Goal: Information Seeking & Learning: Check status

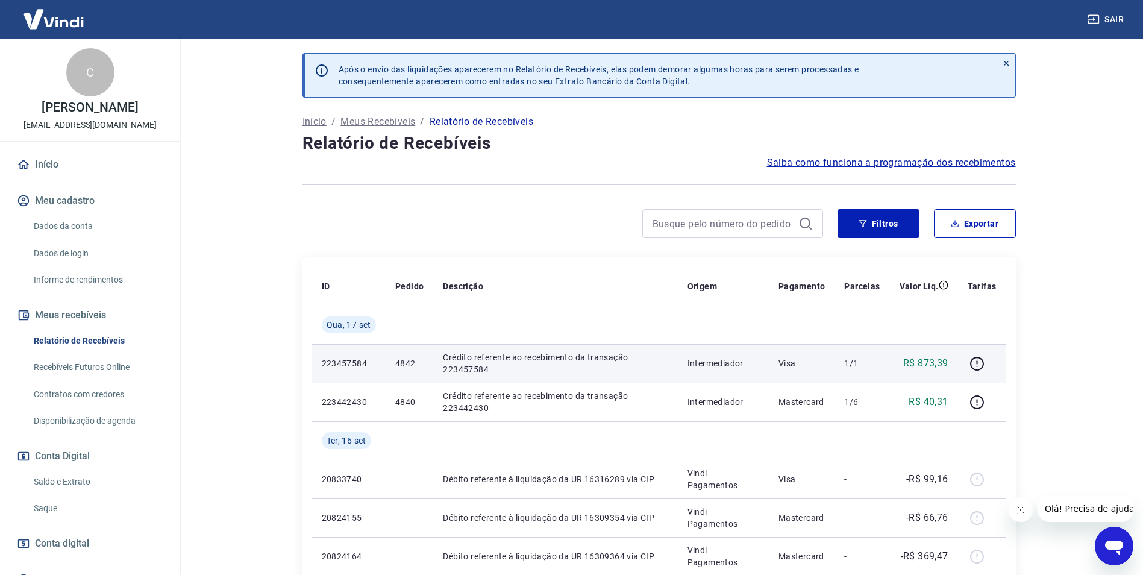
click at [411, 366] on p "4842" at bounding box center [409, 363] width 28 height 12
copy p "4842"
click at [977, 359] on icon "button" at bounding box center [976, 363] width 15 height 15
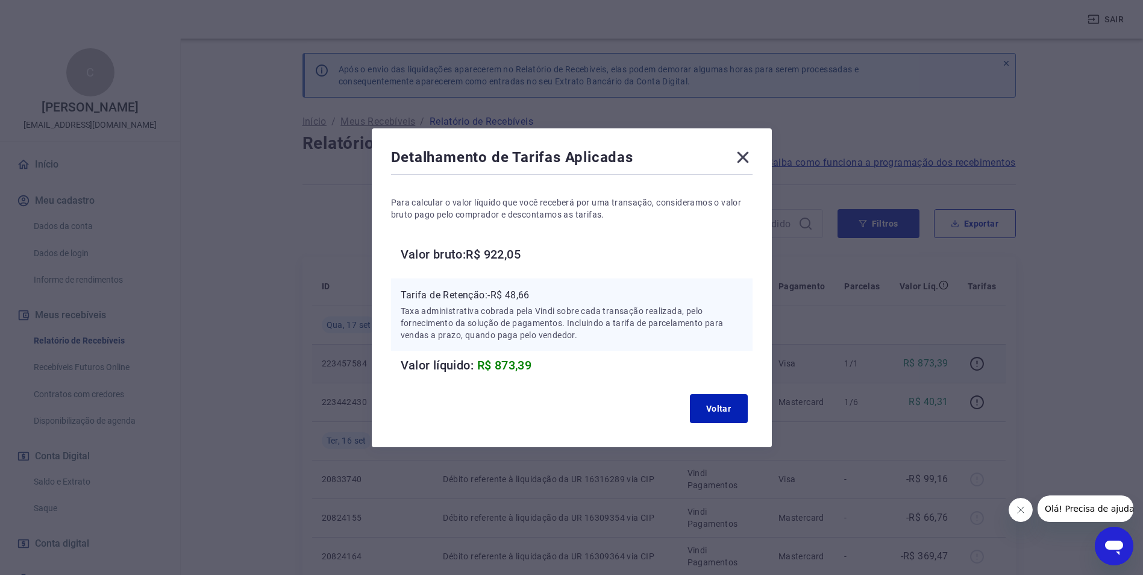
click at [513, 296] on p "Tarifa de Retenção: -R$ 48,66" at bounding box center [572, 295] width 342 height 14
copy p "48,66"
click at [747, 158] on icon at bounding box center [742, 156] width 11 height 11
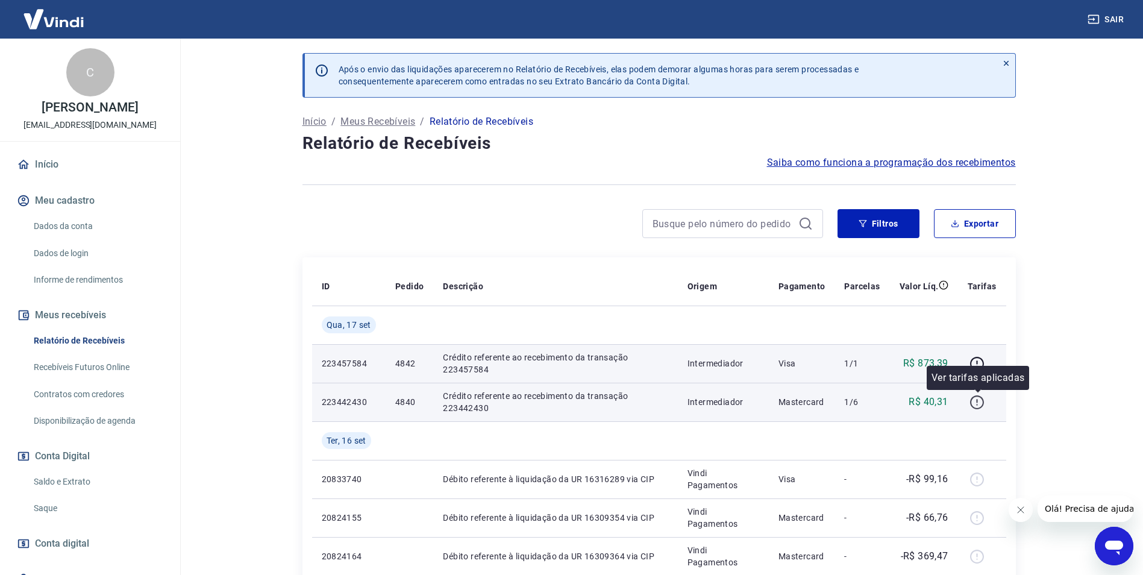
click at [974, 402] on icon "button" at bounding box center [976, 402] width 15 height 15
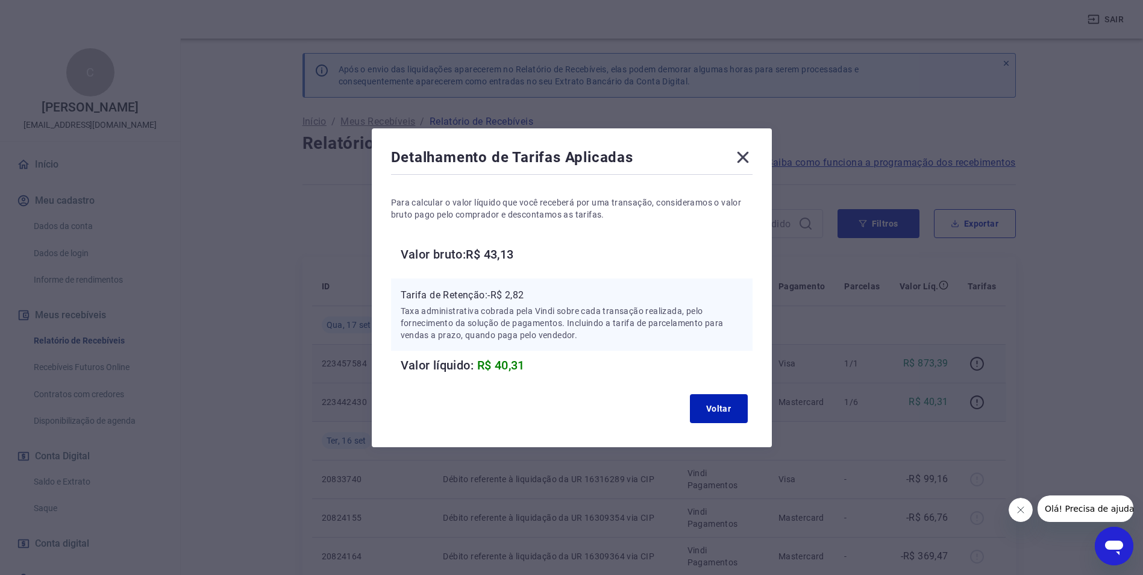
click at [522, 295] on p "Tarifa de Retenção: -R$ 2,82" at bounding box center [572, 295] width 342 height 14
click at [748, 155] on icon at bounding box center [742, 156] width 11 height 11
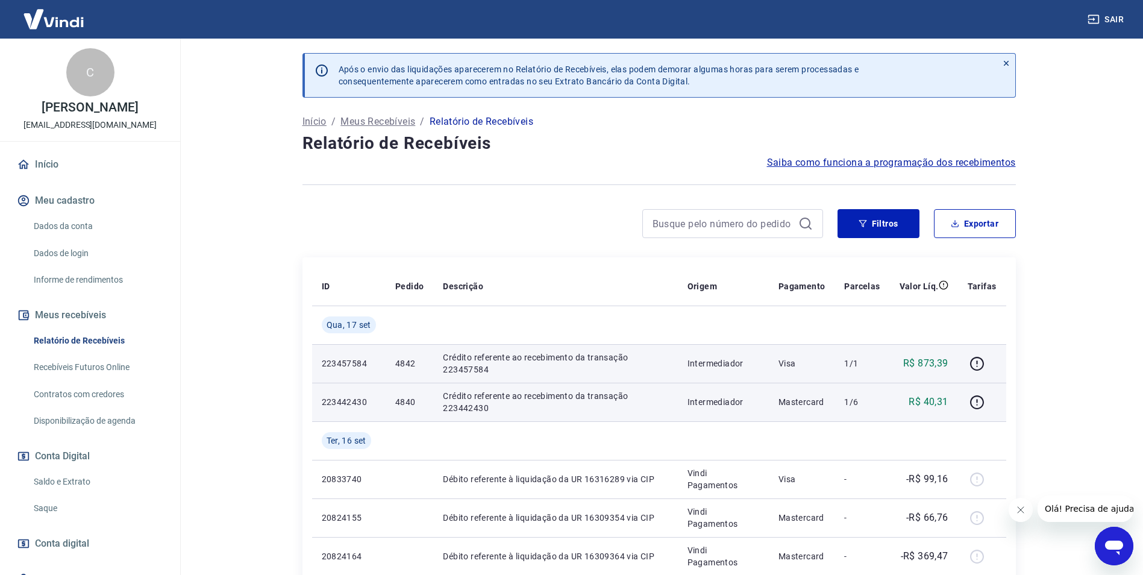
click at [398, 404] on p "4840" at bounding box center [409, 402] width 28 height 12
copy p "4840"
click at [984, 405] on icon "button" at bounding box center [977, 402] width 14 height 14
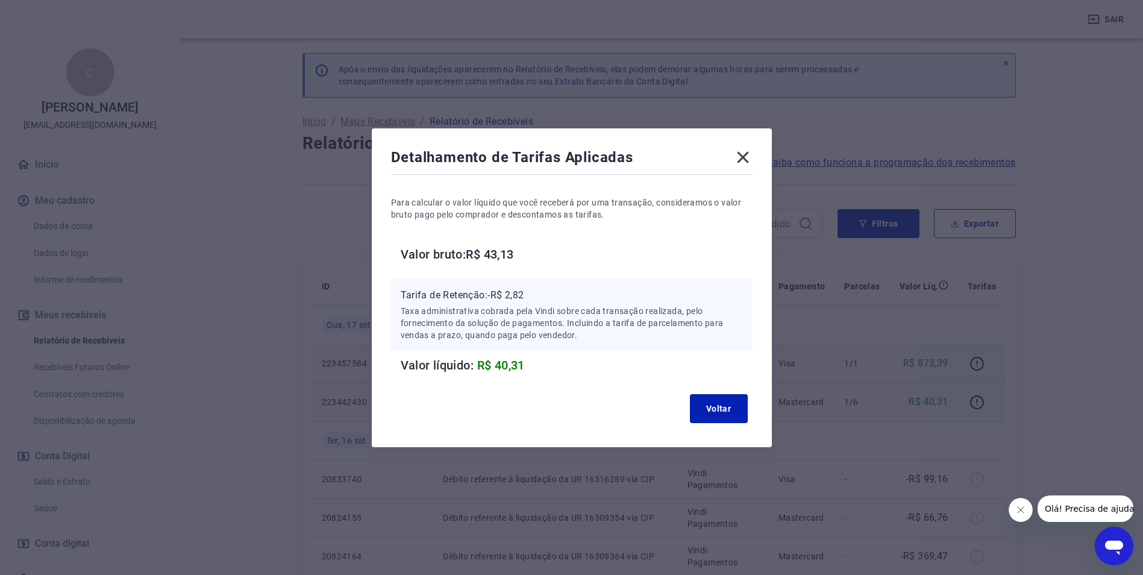
click at [525, 293] on p "Tarifa de Retenção: -R$ 2,82" at bounding box center [572, 295] width 342 height 14
copy p "2,82"
click at [742, 160] on icon at bounding box center [742, 157] width 19 height 19
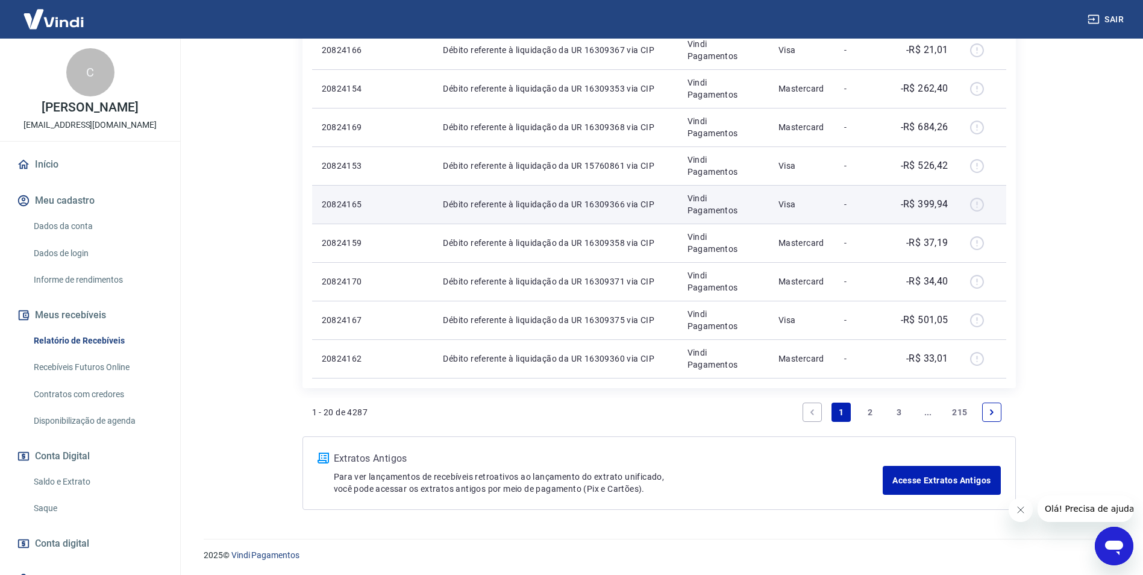
scroll to position [777, 0]
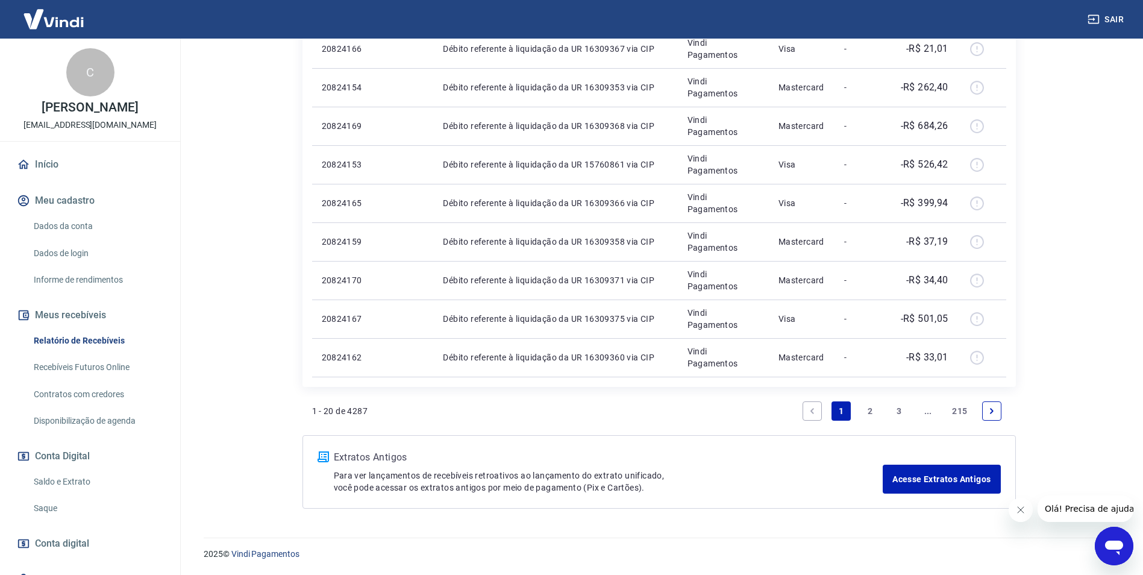
click at [876, 415] on link "2" at bounding box center [869, 410] width 19 height 19
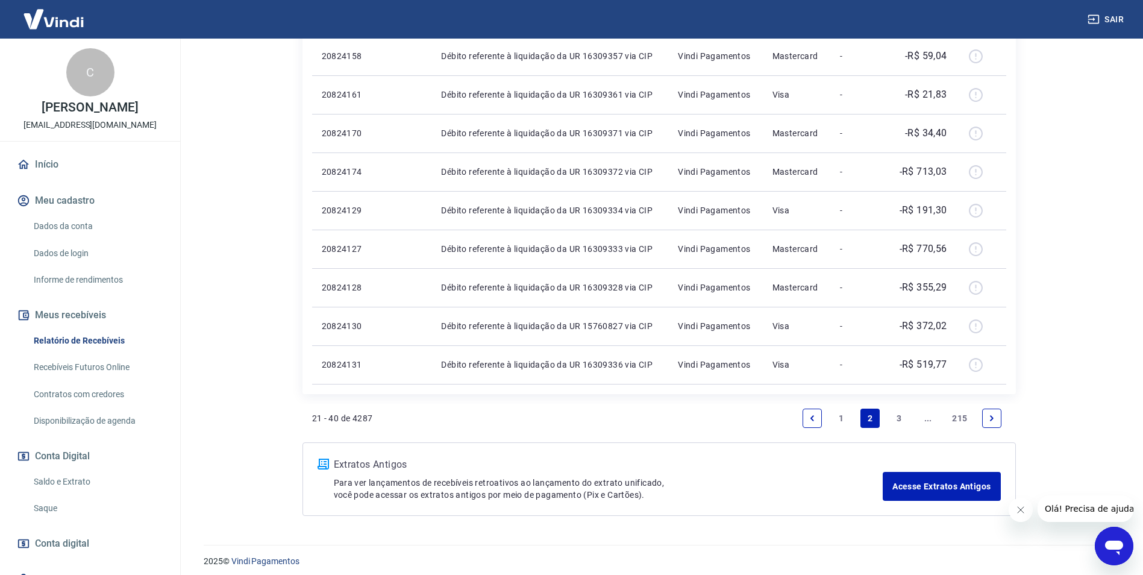
scroll to position [739, 0]
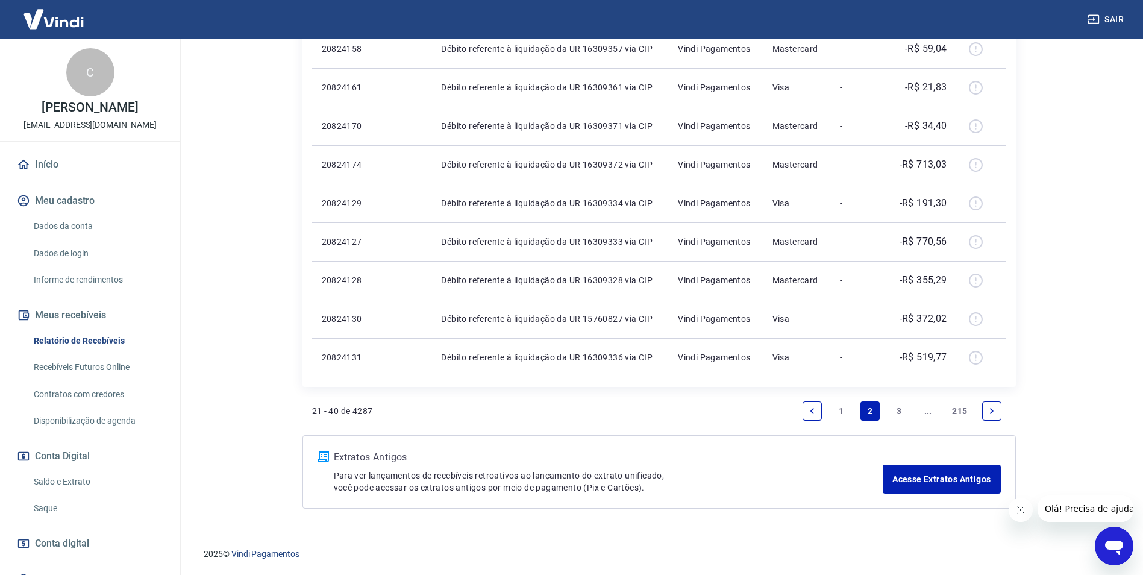
drag, startPoint x: 898, startPoint y: 408, endPoint x: 611, endPoint y: 405, distance: 286.8
click at [898, 408] on link "3" at bounding box center [898, 410] width 19 height 19
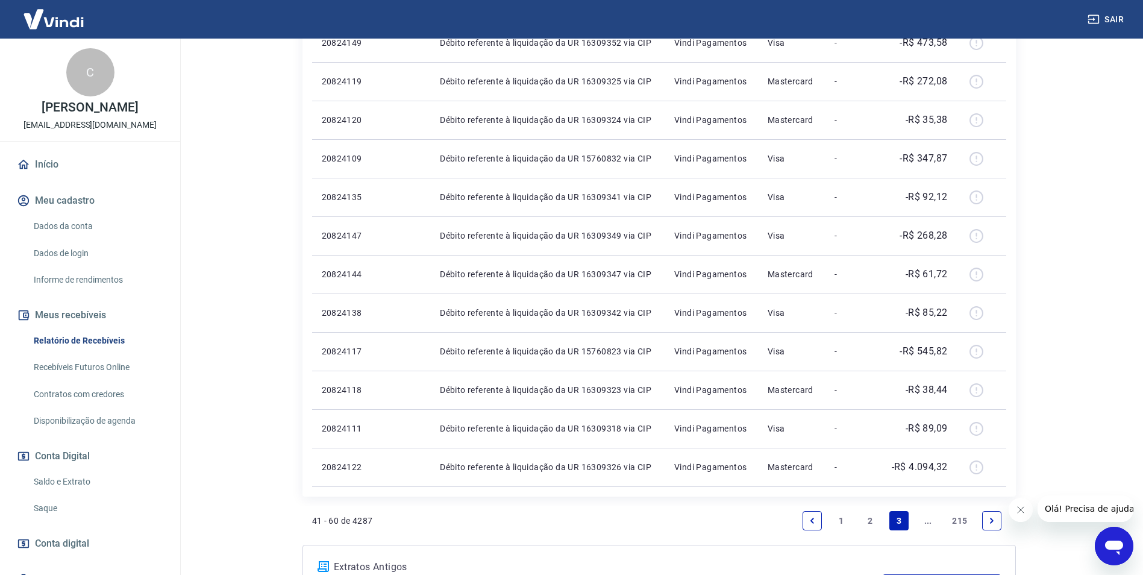
scroll to position [739, 0]
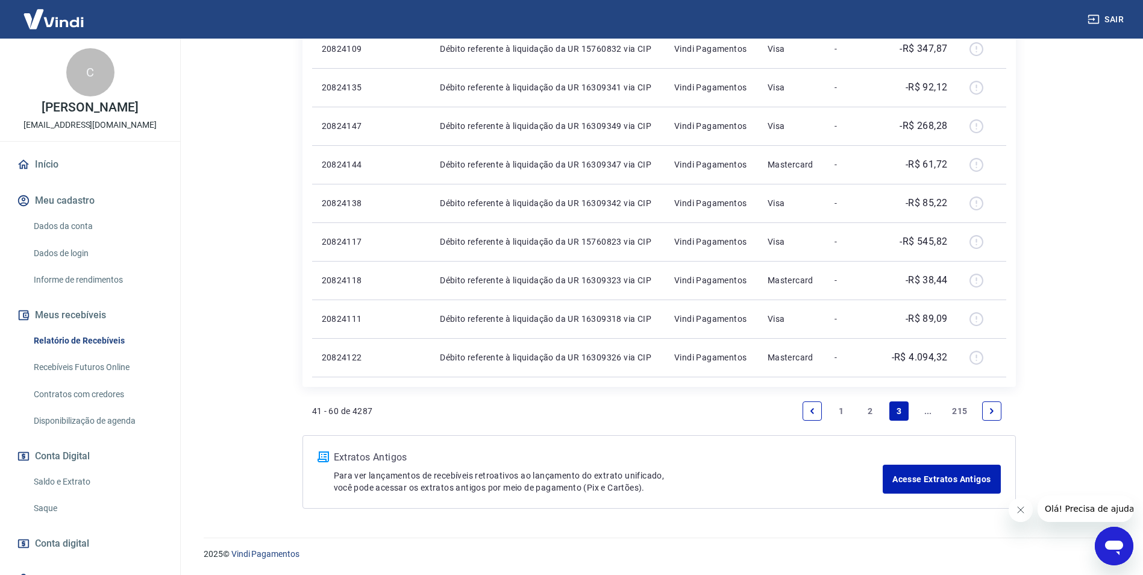
click at [994, 410] on icon "Next page" at bounding box center [991, 411] width 8 height 8
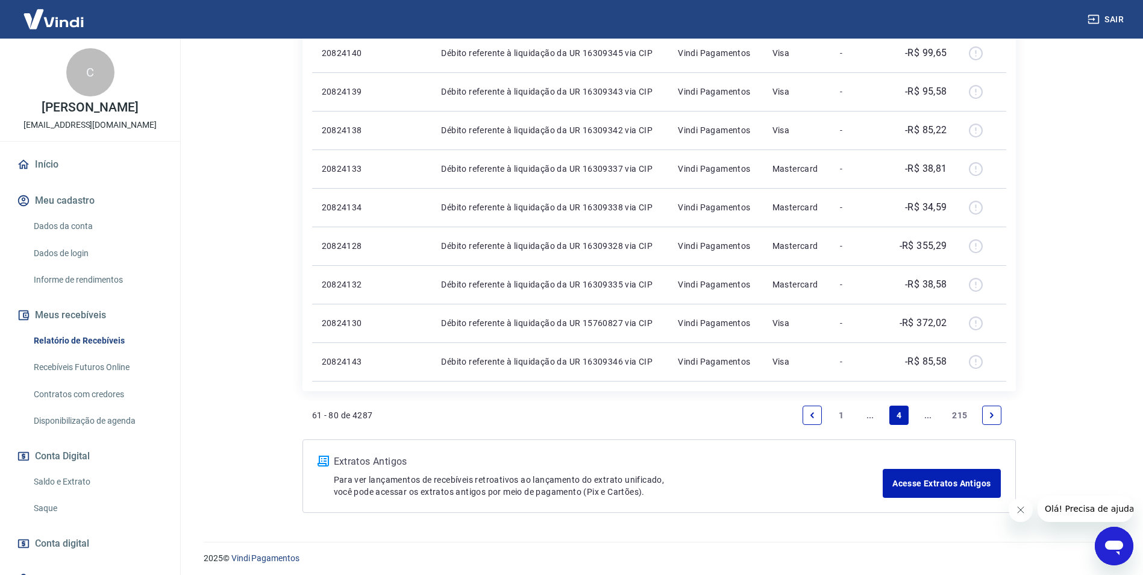
scroll to position [739, 0]
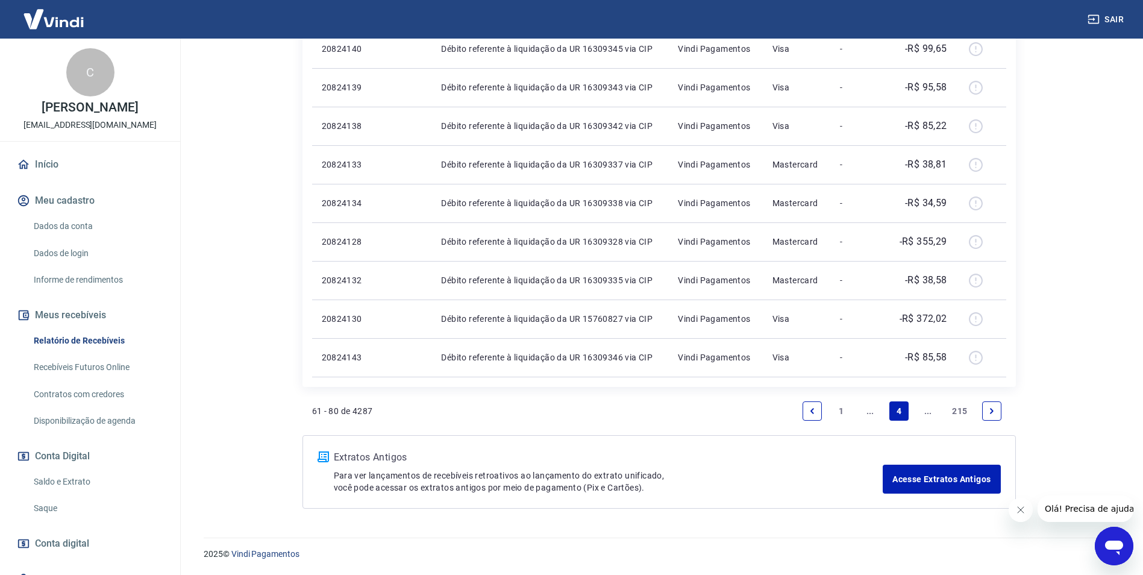
click at [995, 413] on icon "Next page" at bounding box center [991, 411] width 8 height 8
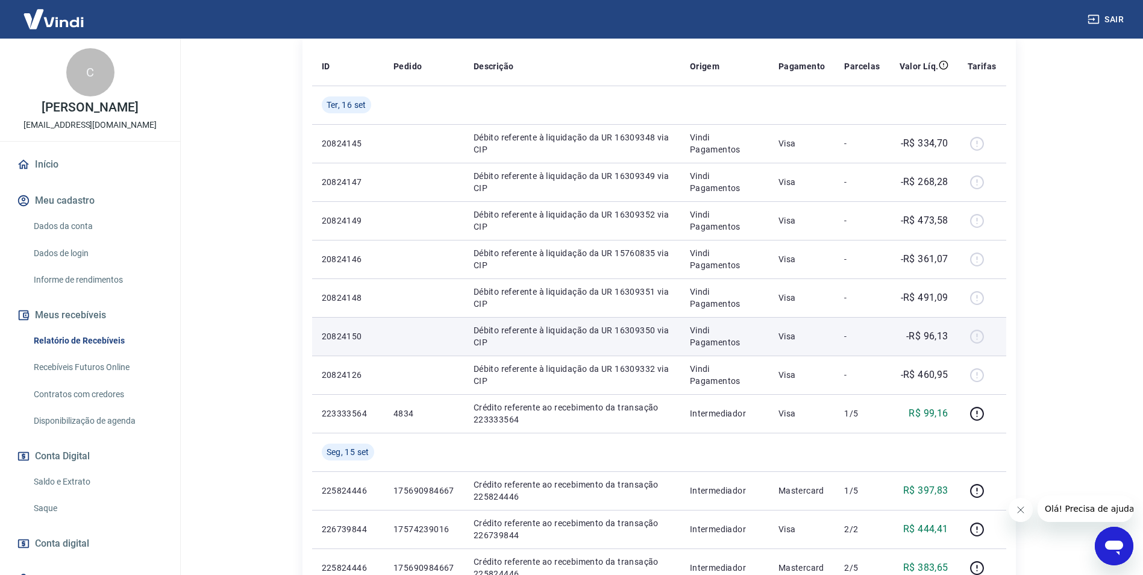
scroll to position [241, 0]
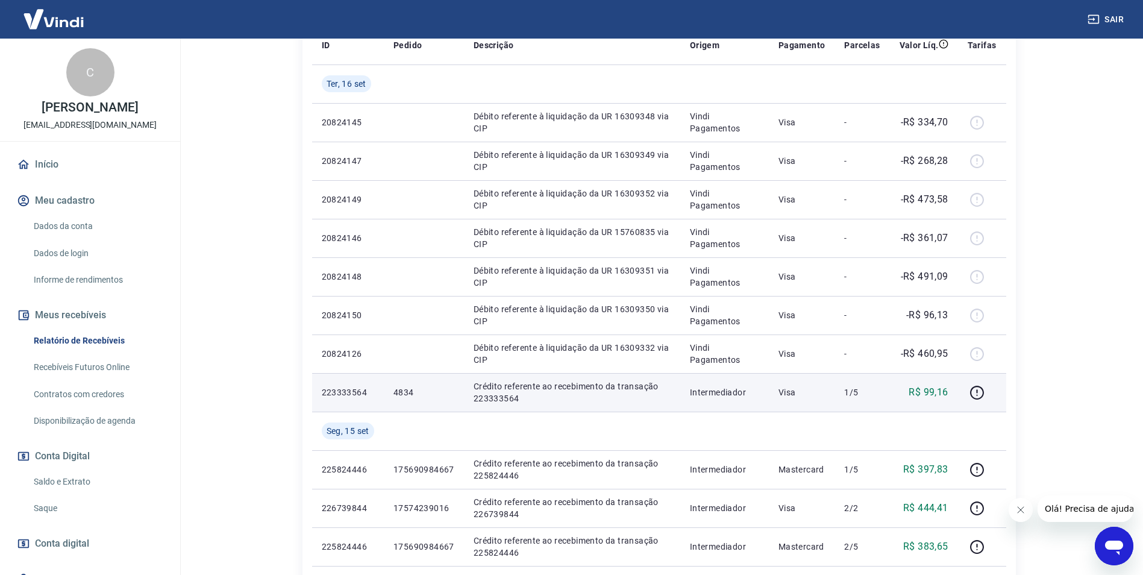
click at [406, 391] on p "4834" at bounding box center [423, 392] width 61 height 12
copy p "4834"
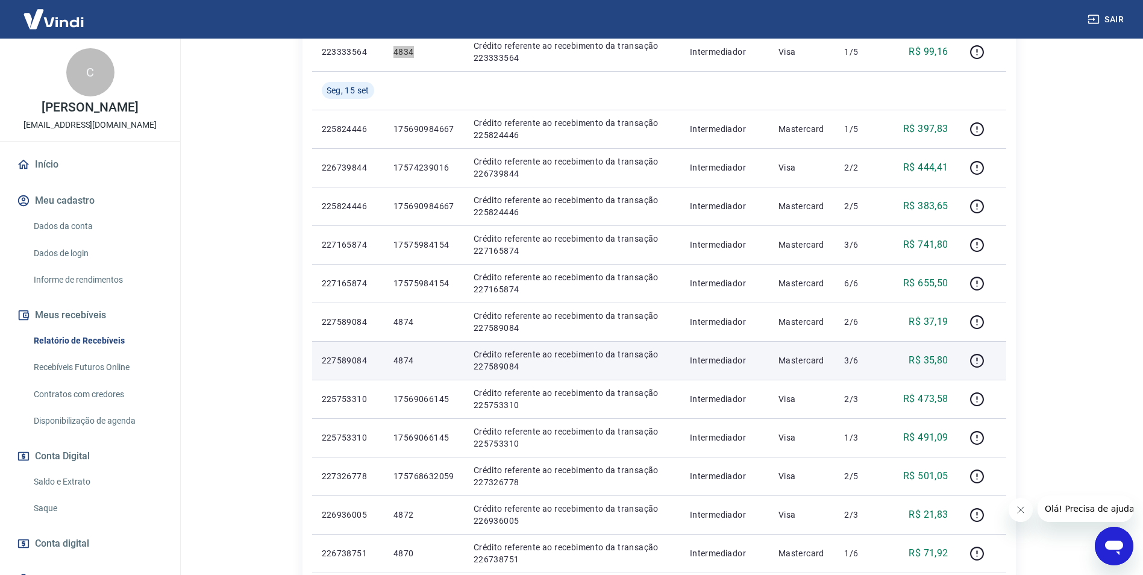
scroll to position [603, 0]
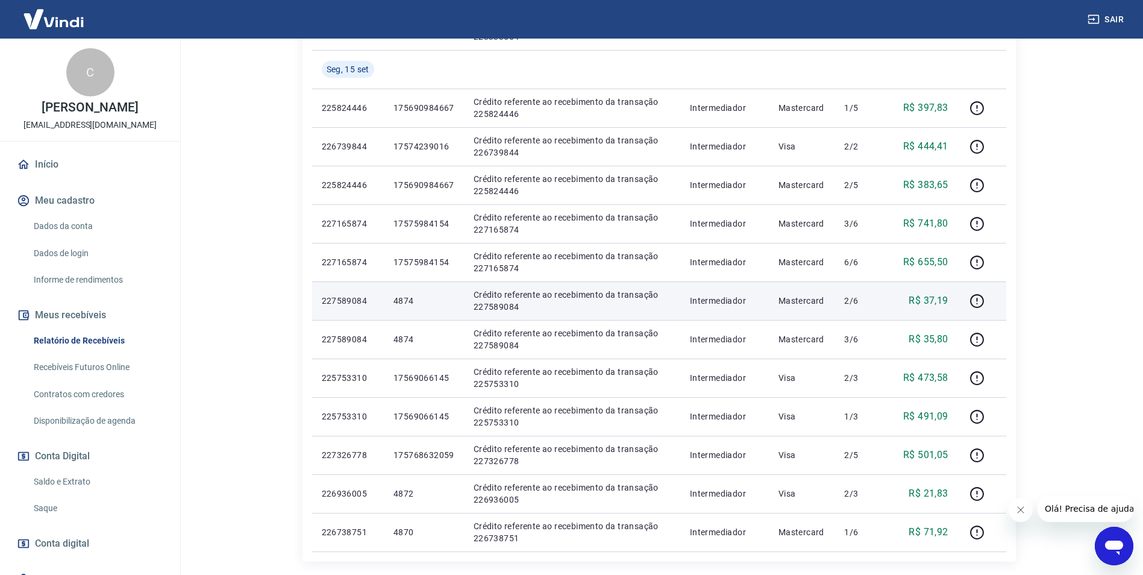
click at [395, 296] on p "4874" at bounding box center [423, 301] width 61 height 12
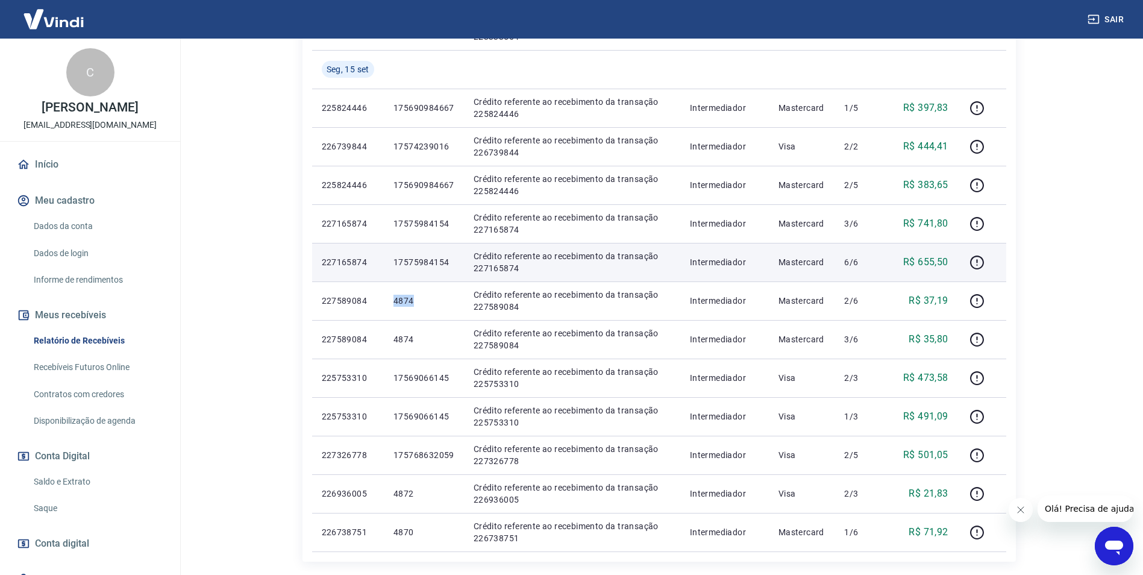
copy p "4874"
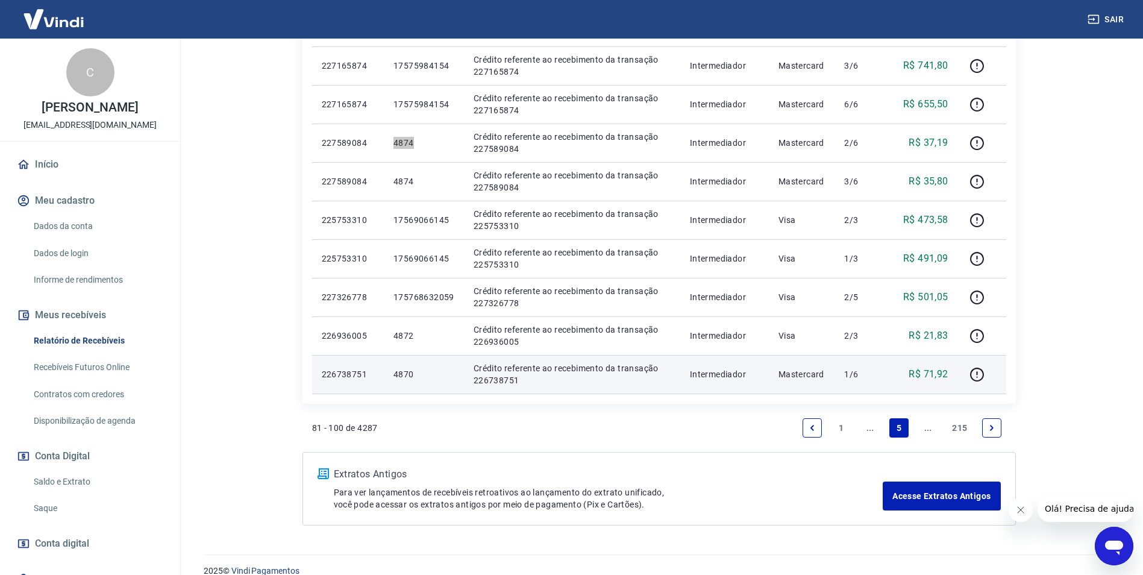
scroll to position [777, 0]
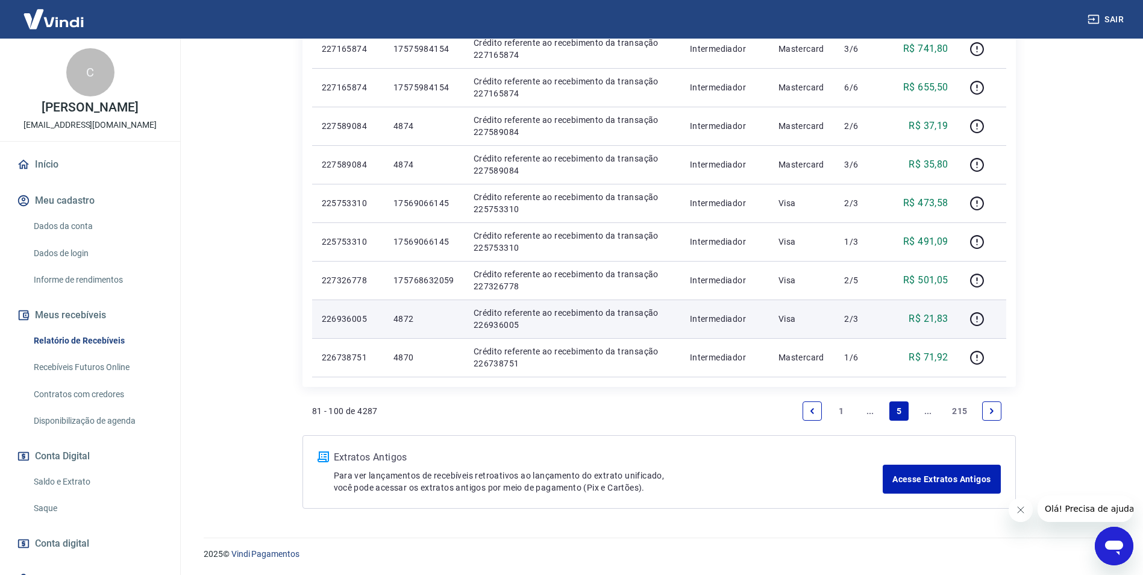
click at [401, 318] on p "4872" at bounding box center [423, 319] width 61 height 12
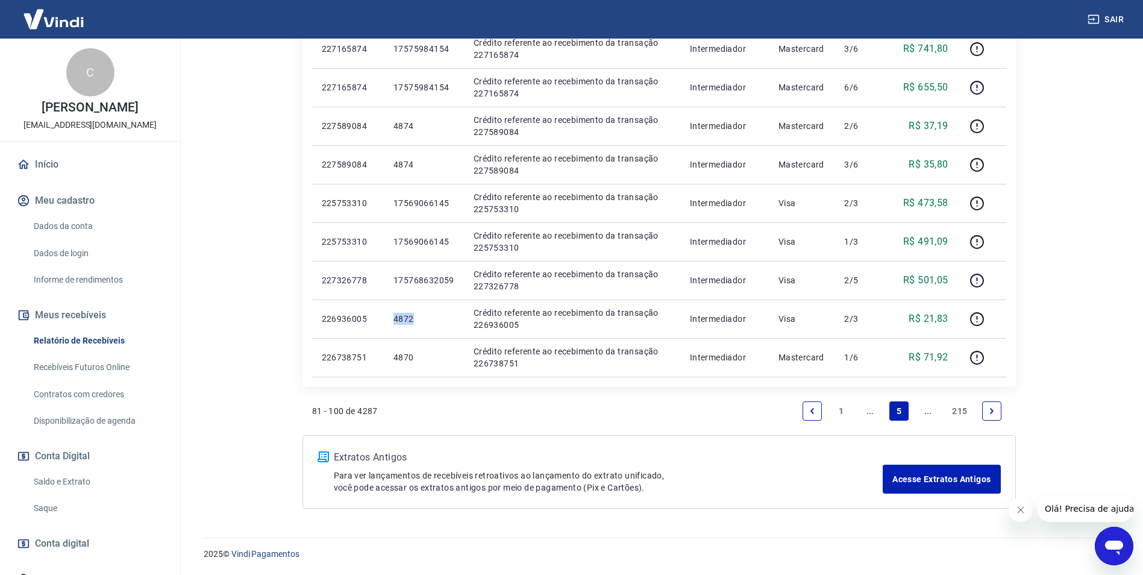
copy p "4872"
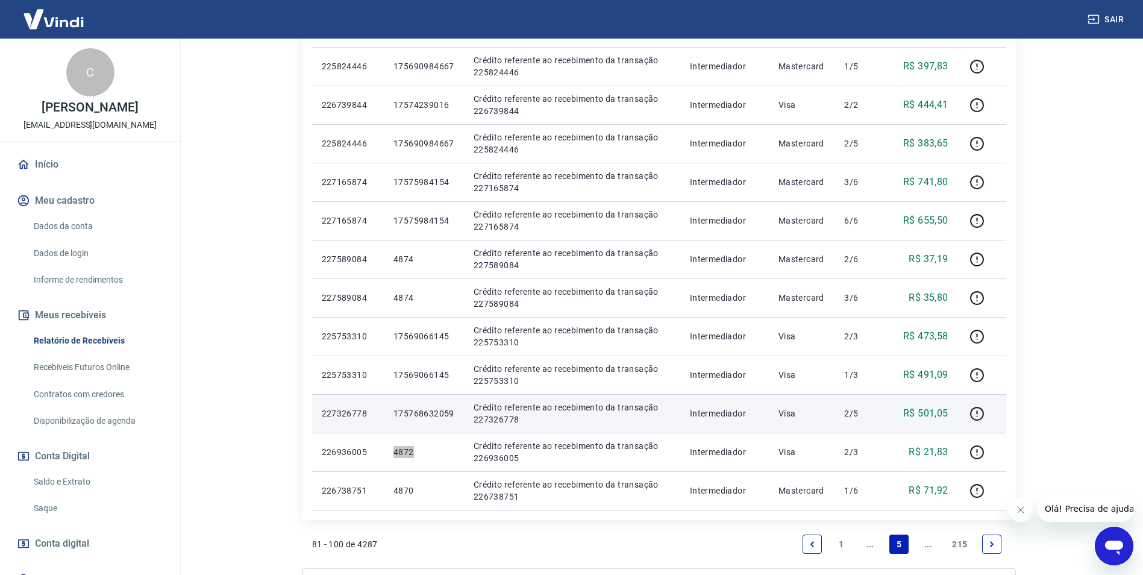
scroll to position [717, 0]
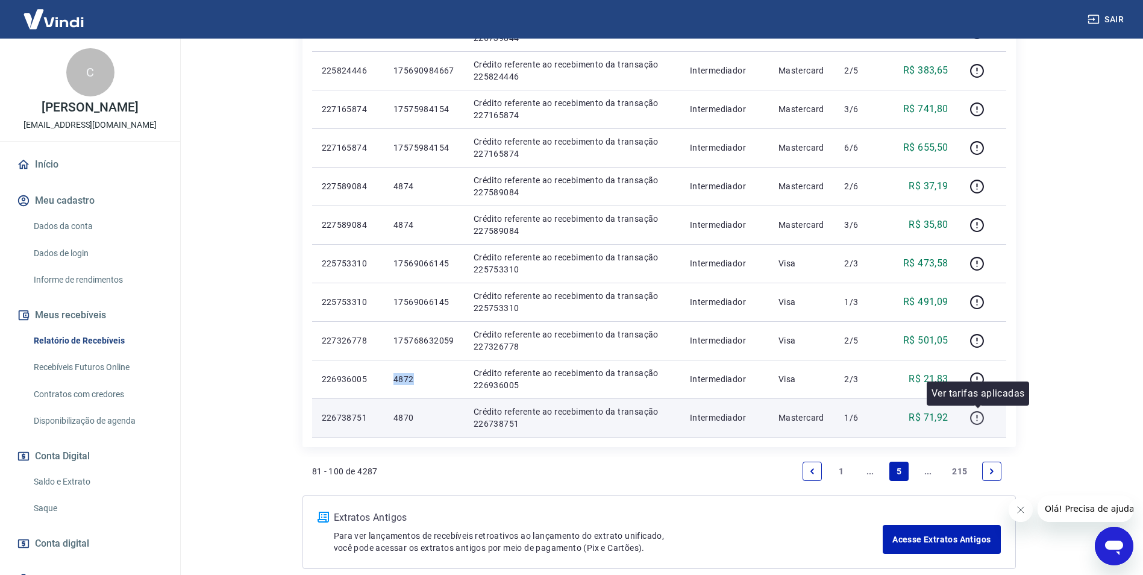
click at [983, 418] on icon "button" at bounding box center [976, 417] width 15 height 15
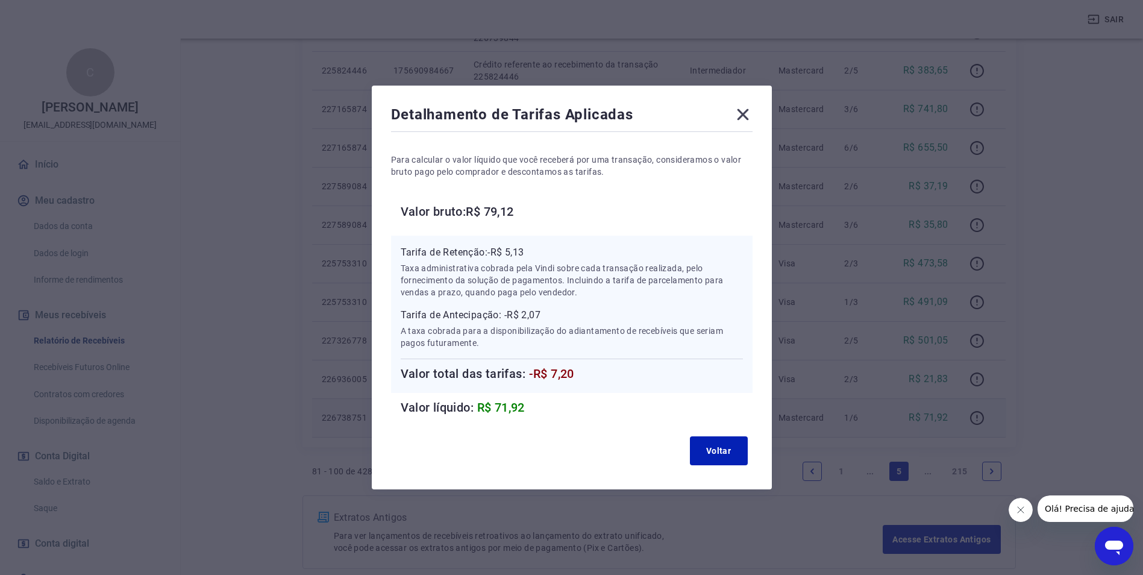
click at [556, 371] on span "-R$ 7,20" at bounding box center [551, 373] width 45 height 14
click at [751, 117] on icon at bounding box center [742, 114] width 19 height 19
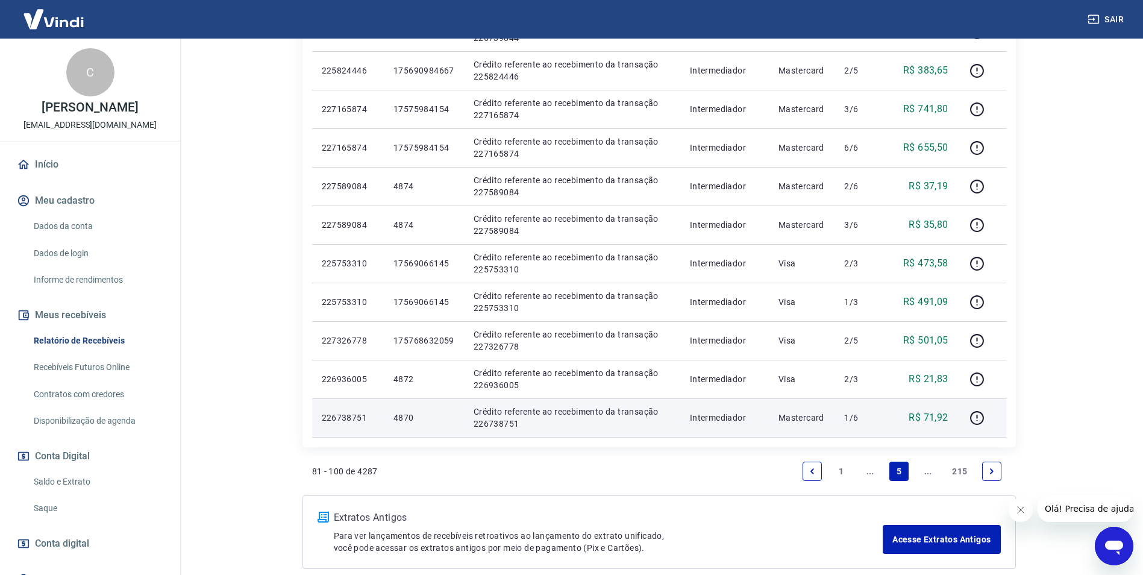
click at [996, 473] on link "Next page" at bounding box center [991, 471] width 19 height 19
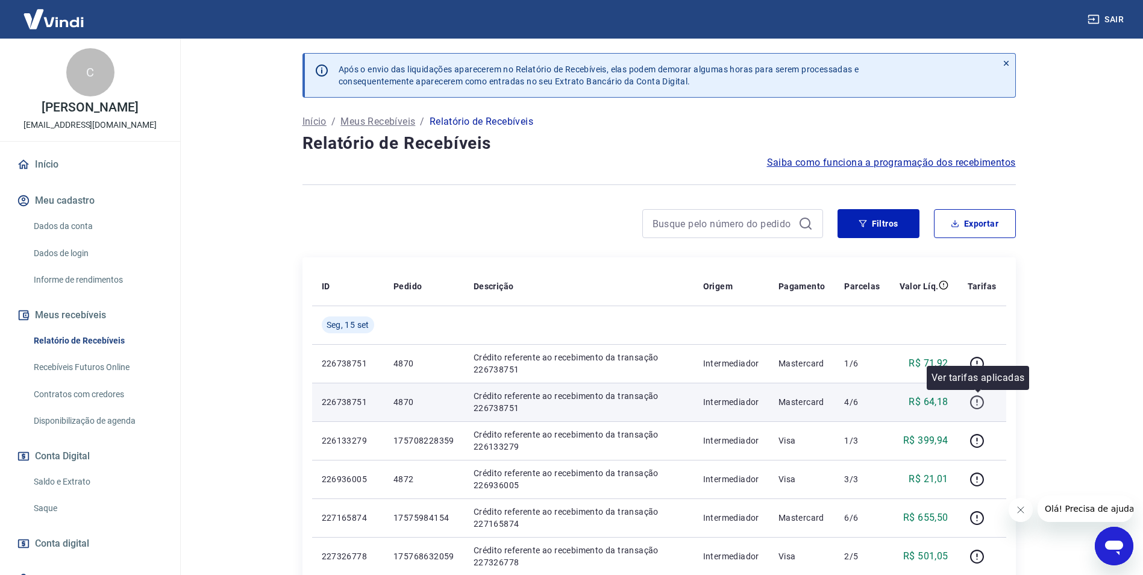
click at [983, 404] on icon "button" at bounding box center [976, 402] width 15 height 15
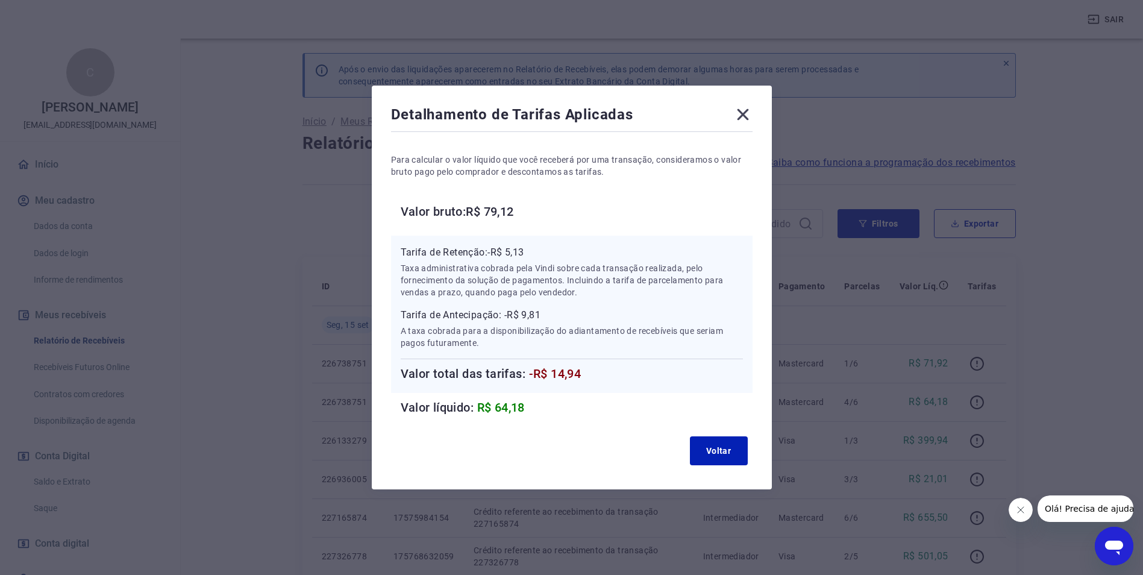
click at [743, 116] on icon at bounding box center [742, 114] width 19 height 19
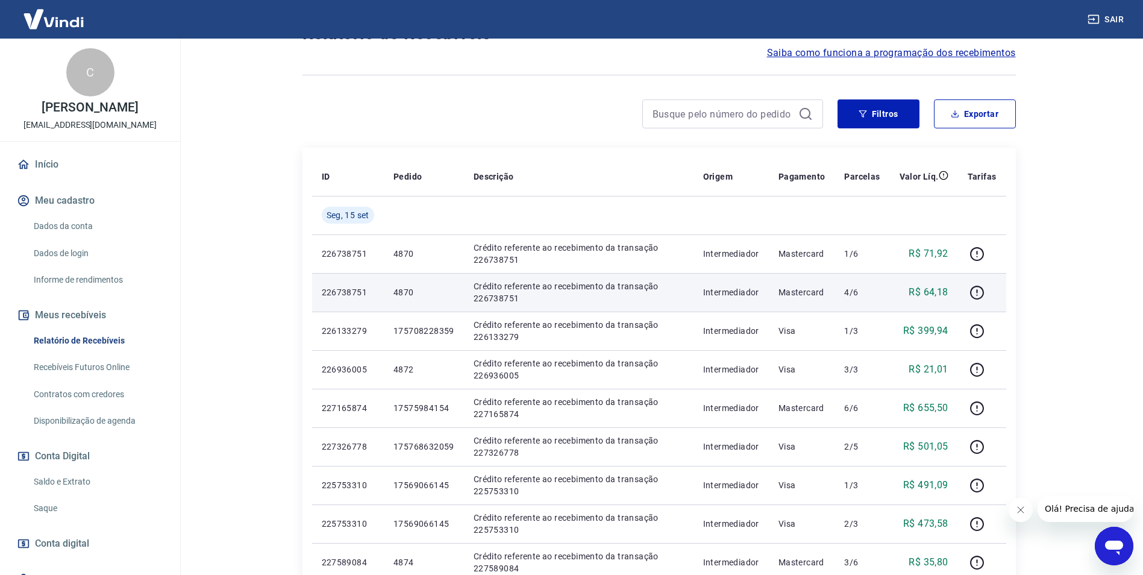
scroll to position [121, 0]
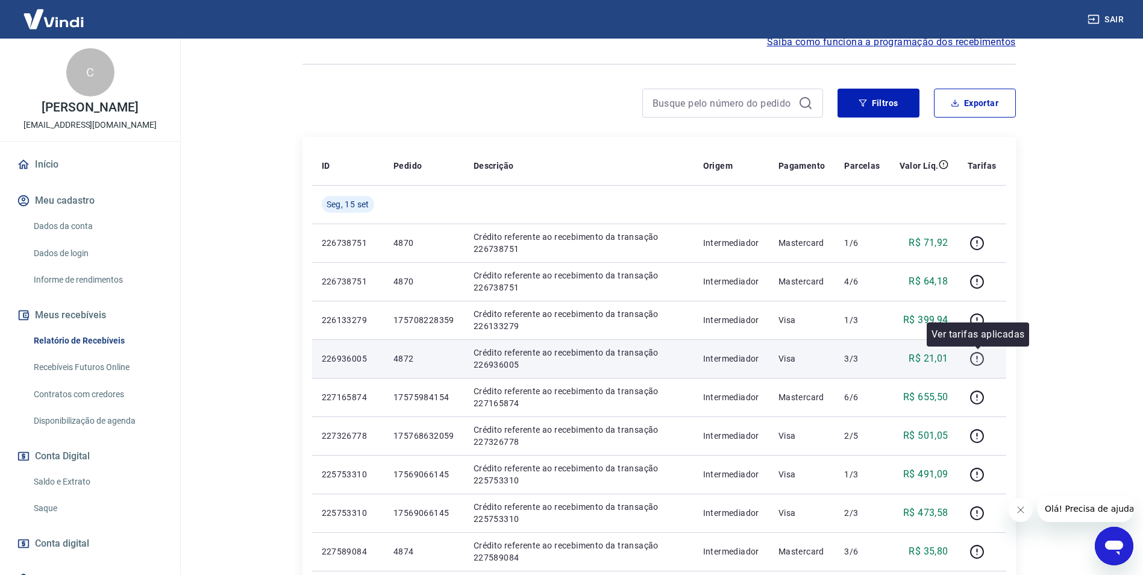
click at [976, 355] on icon "button" at bounding box center [976, 358] width 15 height 15
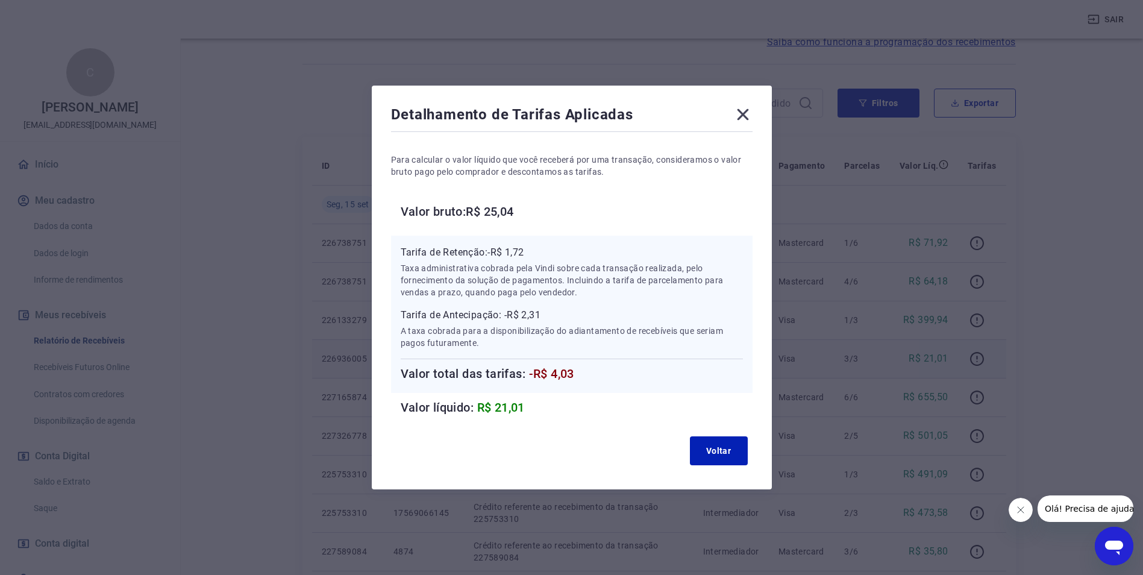
click at [743, 108] on icon at bounding box center [742, 114] width 19 height 19
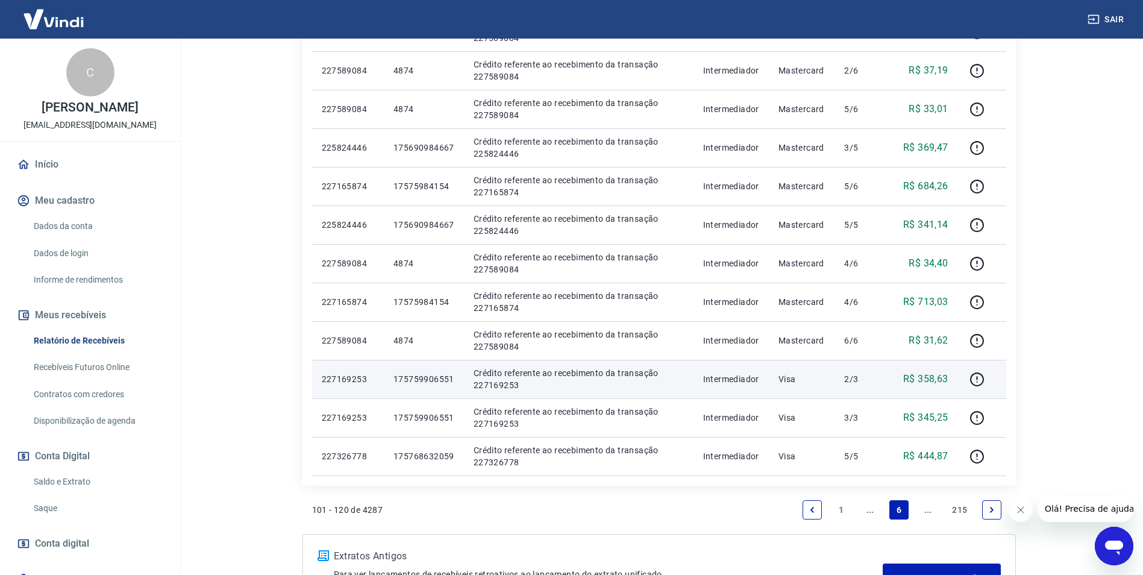
scroll to position [663, 0]
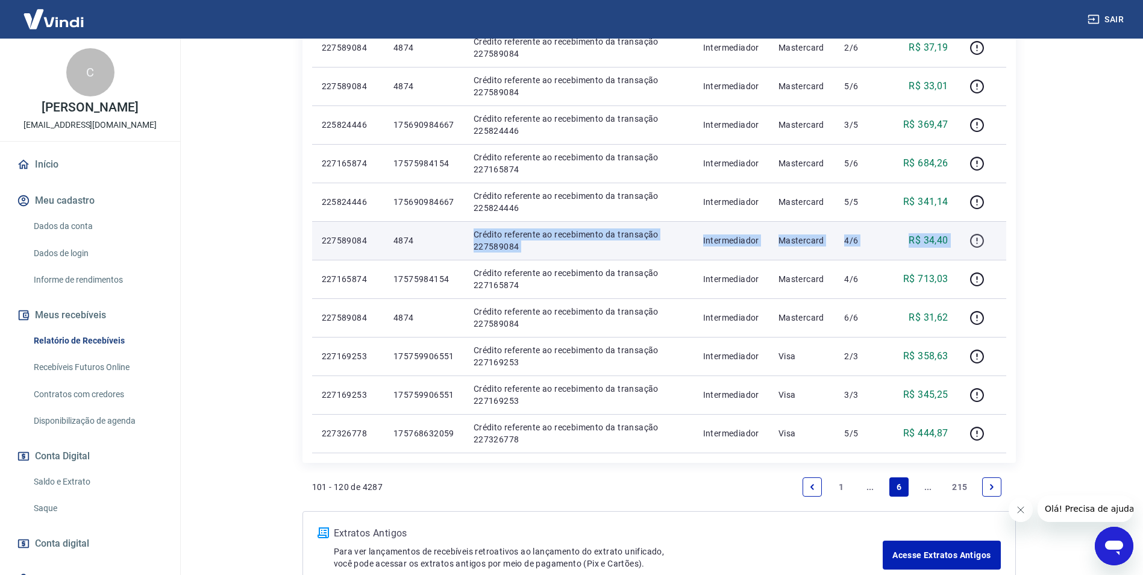
drag, startPoint x: 459, startPoint y: 241, endPoint x: 984, endPoint y: 239, distance: 524.8
click at [984, 239] on tr "227589084 4874 Crédito referente ao recebimento da transação 227589084 Intermed…" at bounding box center [659, 240] width 694 height 39
drag, startPoint x: 984, startPoint y: 239, endPoint x: 978, endPoint y: 242, distance: 6.5
click at [978, 242] on icon "button" at bounding box center [976, 240] width 15 height 15
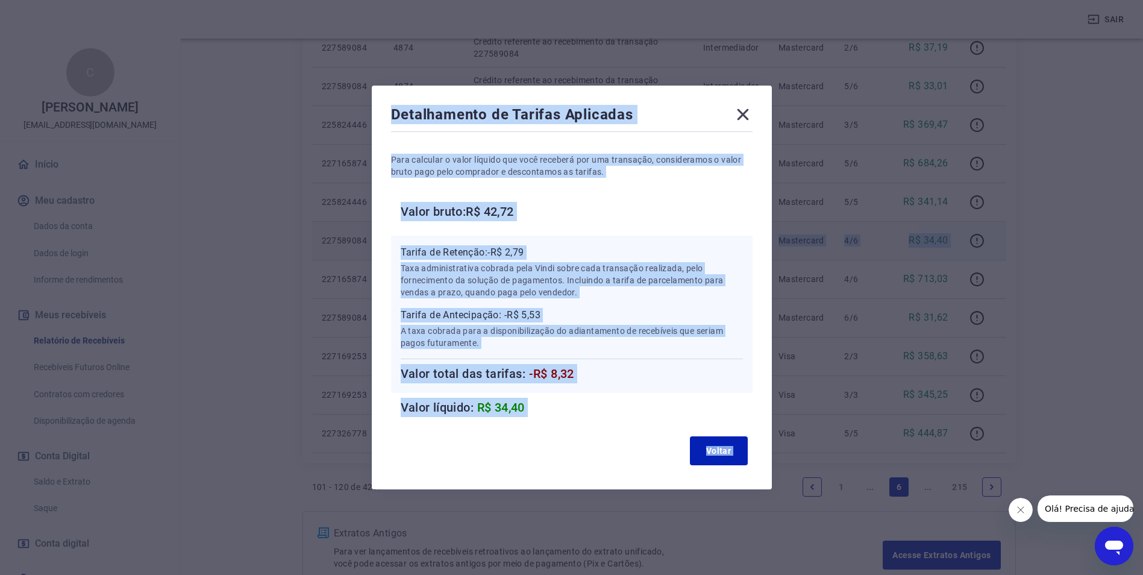
click at [592, 336] on p "A taxa cobrada para a disponibilização do adiantamento de recebíveis que seriam…" at bounding box center [572, 337] width 342 height 24
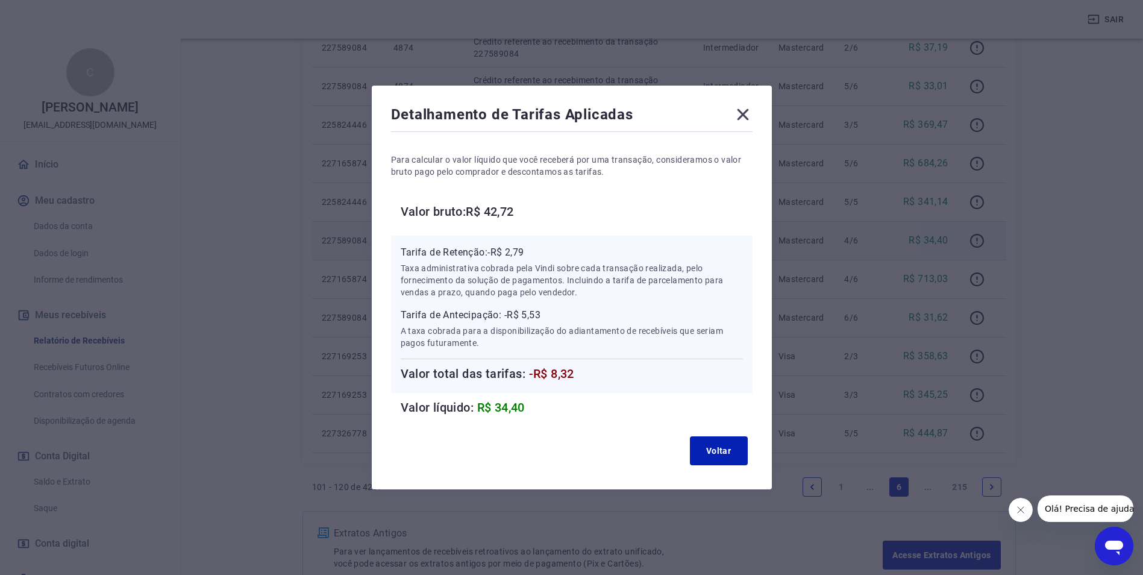
click at [558, 376] on span "-R$ 8,32" at bounding box center [551, 373] width 45 height 14
copy span "8,32"
click at [747, 114] on icon at bounding box center [742, 114] width 11 height 11
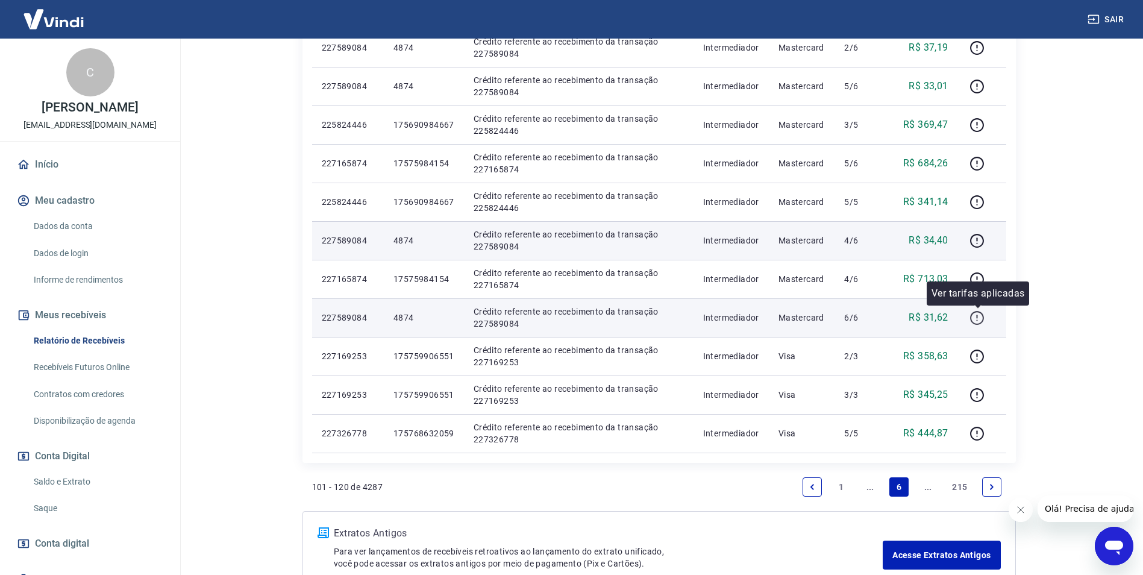
click at [980, 314] on icon "button" at bounding box center [976, 317] width 15 height 15
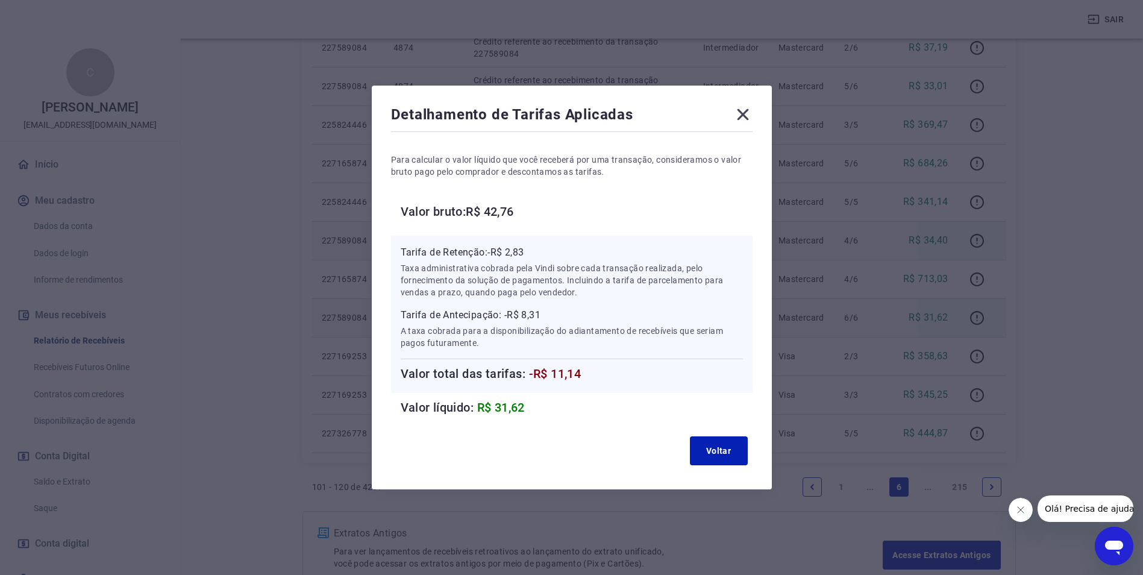
click at [751, 114] on icon at bounding box center [742, 114] width 19 height 19
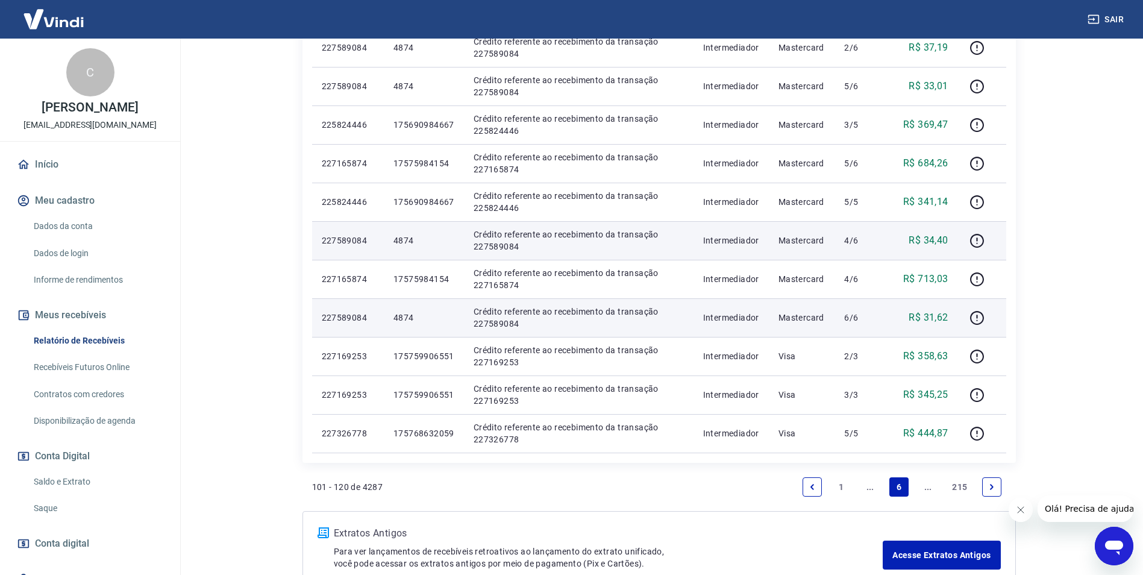
click at [998, 486] on link "Next page" at bounding box center [991, 486] width 19 height 19
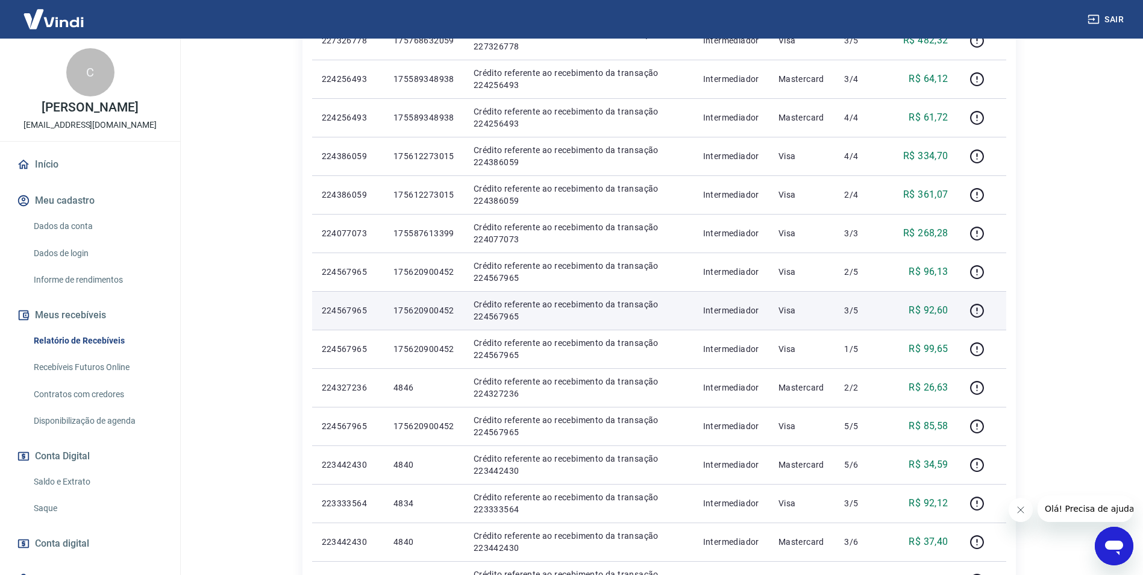
scroll to position [542, 0]
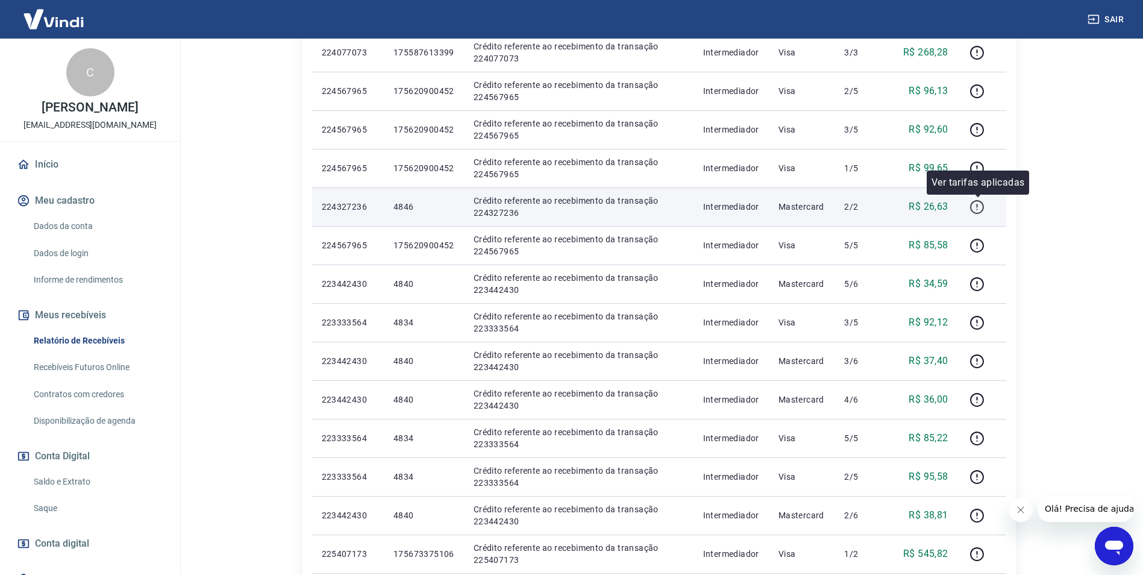
click at [979, 204] on icon "button" at bounding box center [976, 206] width 15 height 15
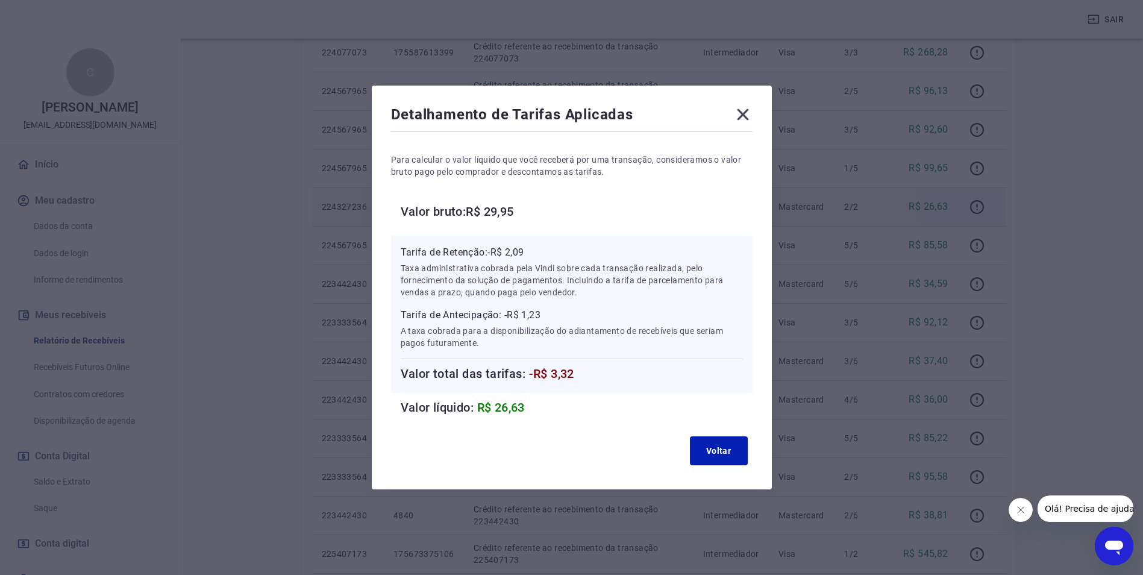
click at [738, 118] on icon at bounding box center [742, 114] width 19 height 19
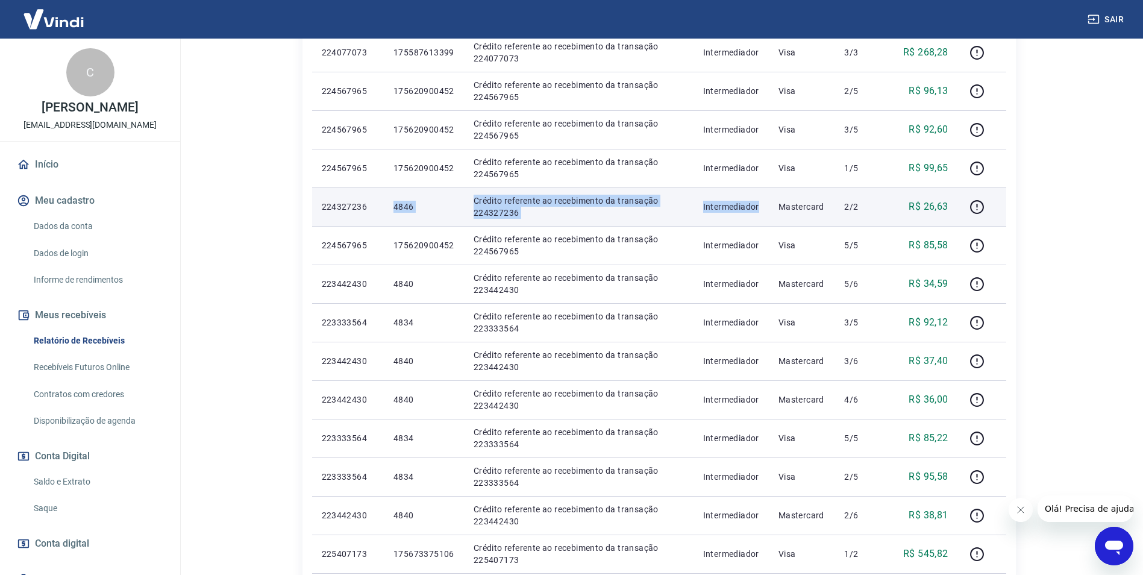
drag, startPoint x: 768, startPoint y: 216, endPoint x: 394, endPoint y: 196, distance: 374.1
click at [394, 196] on tr "224327236 4846 Crédito referente ao recebimento da transação 224327236 Intermed…" at bounding box center [659, 206] width 694 height 39
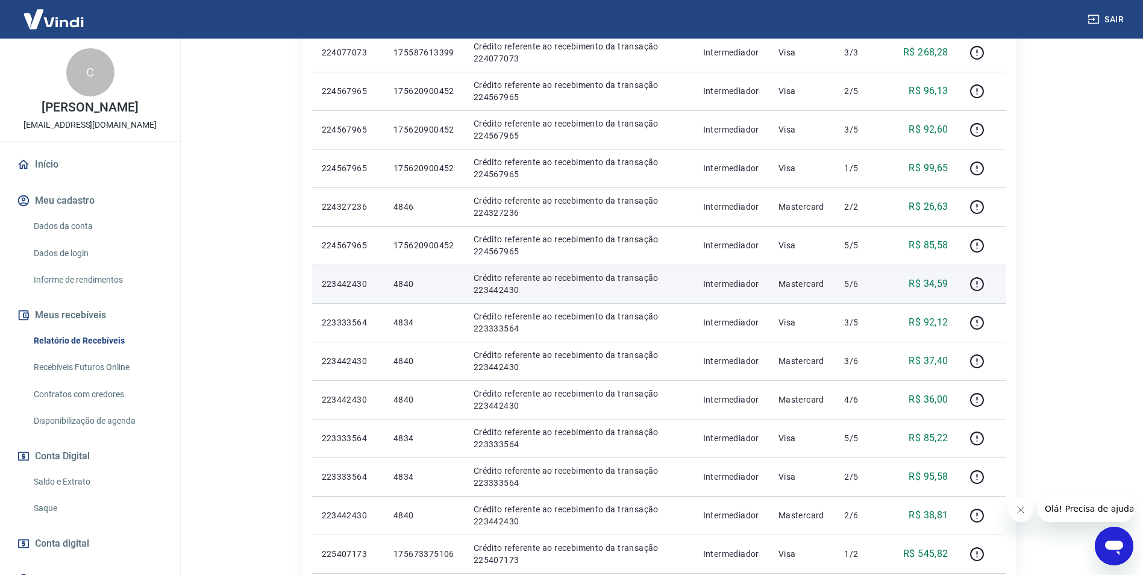
drag, startPoint x: 394, startPoint y: 196, endPoint x: 401, endPoint y: 284, distance: 88.9
click at [401, 284] on p "4840" at bounding box center [423, 284] width 61 height 12
copy p "4840"
click at [980, 286] on icon "button" at bounding box center [976, 284] width 15 height 15
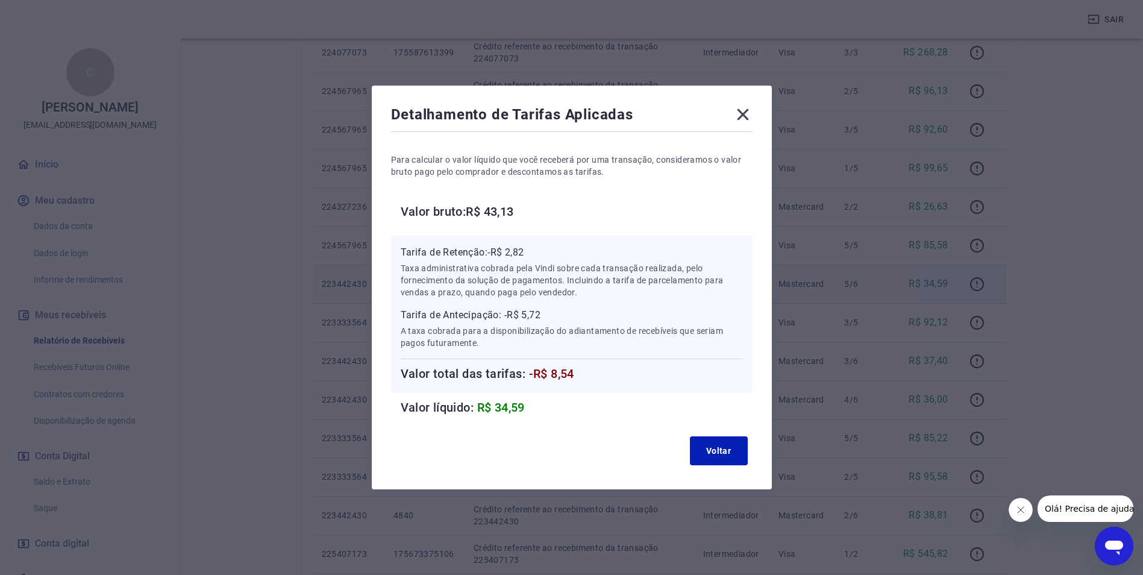
click at [739, 115] on icon at bounding box center [742, 114] width 19 height 19
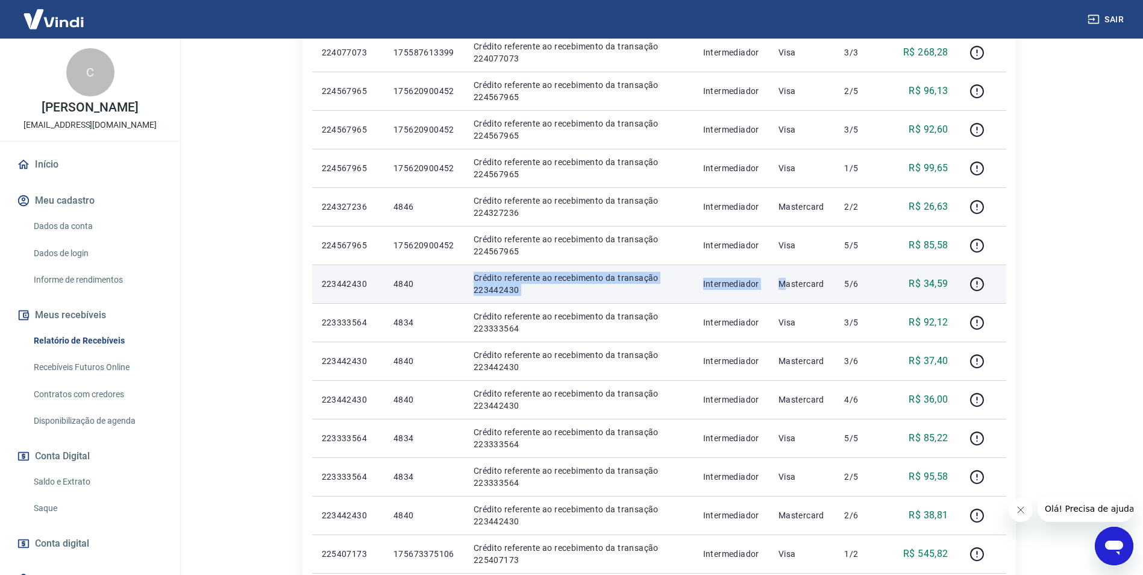
drag, startPoint x: 788, startPoint y: 287, endPoint x: 439, endPoint y: 299, distance: 349.0
click at [439, 297] on tr "223442430 4840 Crédito referente ao recebimento da transação 223442430 Intermed…" at bounding box center [659, 283] width 694 height 39
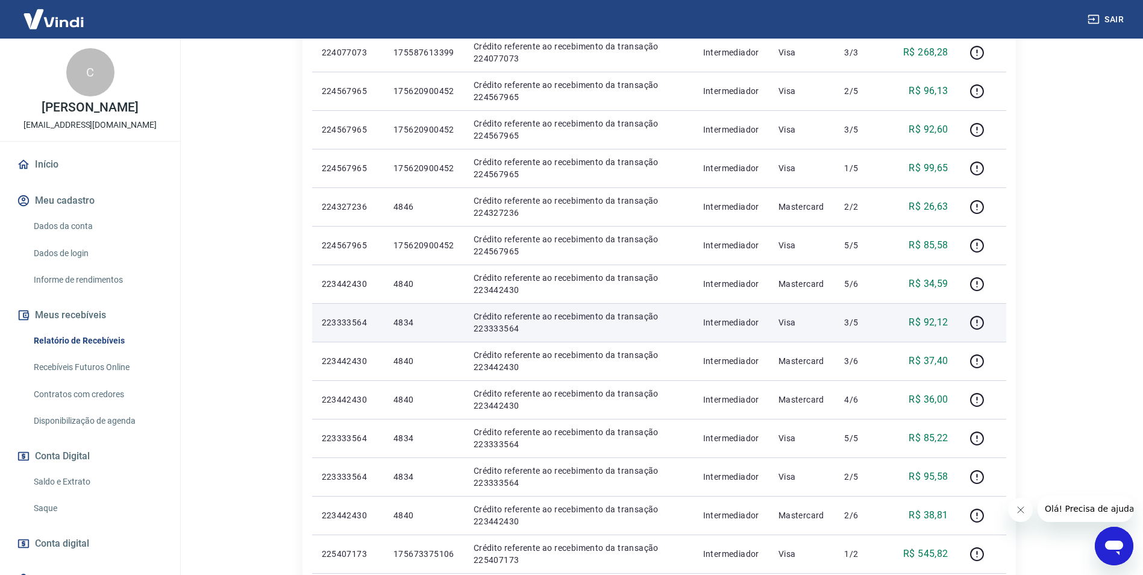
drag, startPoint x: 439, startPoint y: 299, endPoint x: 399, endPoint y: 319, distance: 44.7
click at [399, 319] on p "4834" at bounding box center [423, 322] width 61 height 12
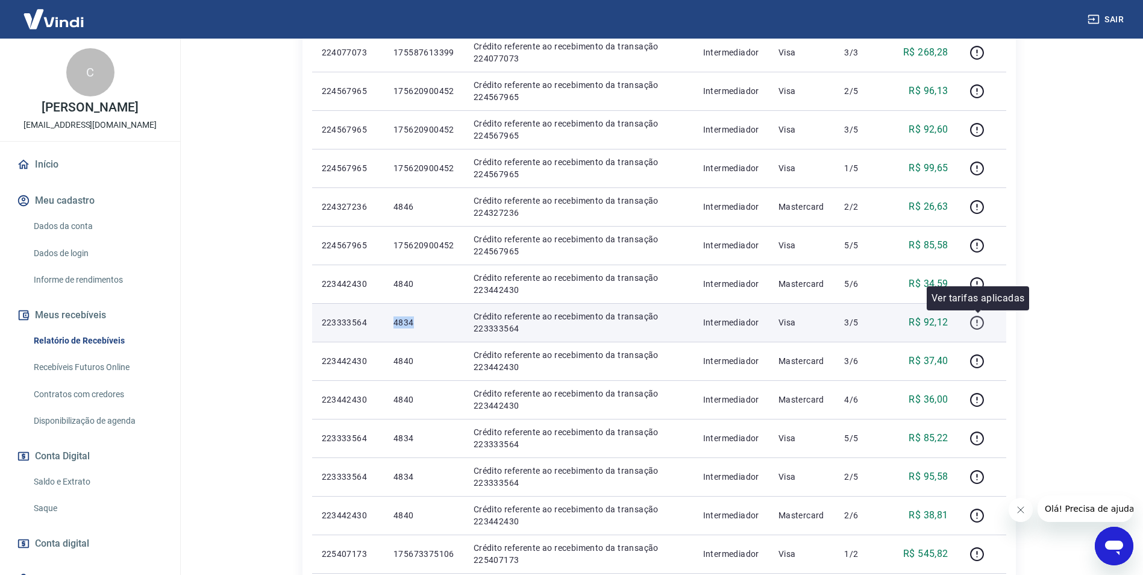
click at [977, 319] on icon "button" at bounding box center [976, 322] width 15 height 15
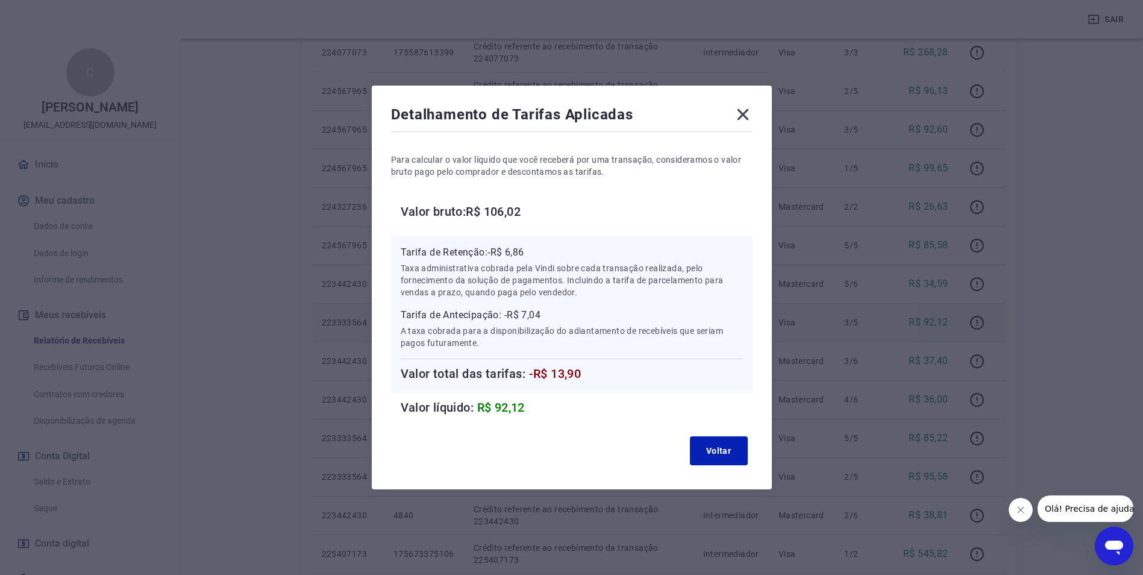
click at [743, 112] on icon at bounding box center [742, 114] width 11 height 11
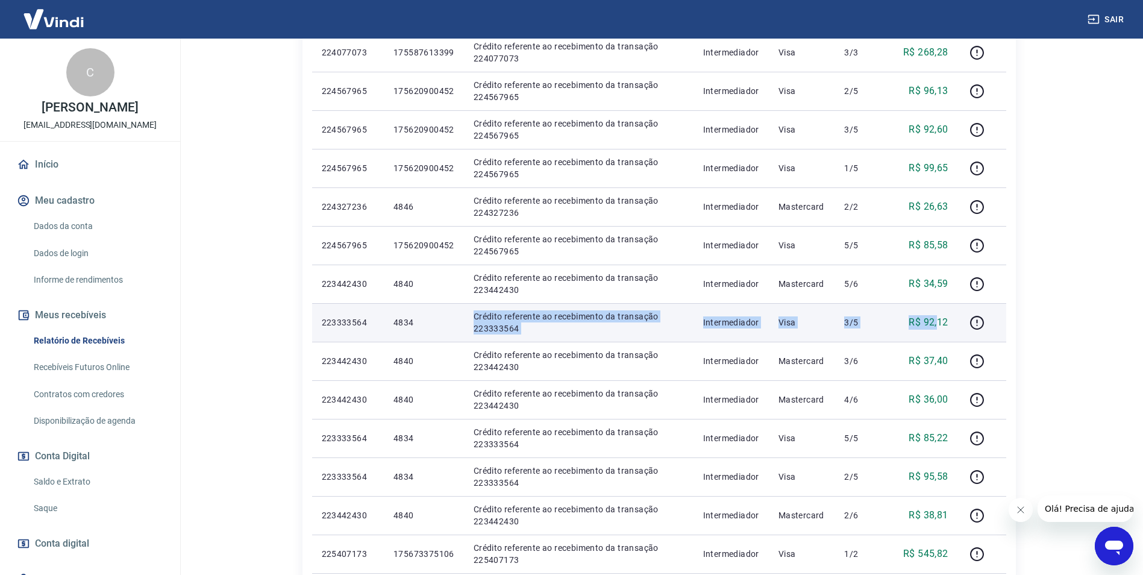
drag, startPoint x: 455, startPoint y: 331, endPoint x: 937, endPoint y: 331, distance: 481.4
click at [937, 331] on tr "223333564 4834 Crédito referente ao recebimento da transação 223333564 Intermed…" at bounding box center [659, 322] width 694 height 39
click at [975, 319] on icon "button" at bounding box center [976, 322] width 15 height 15
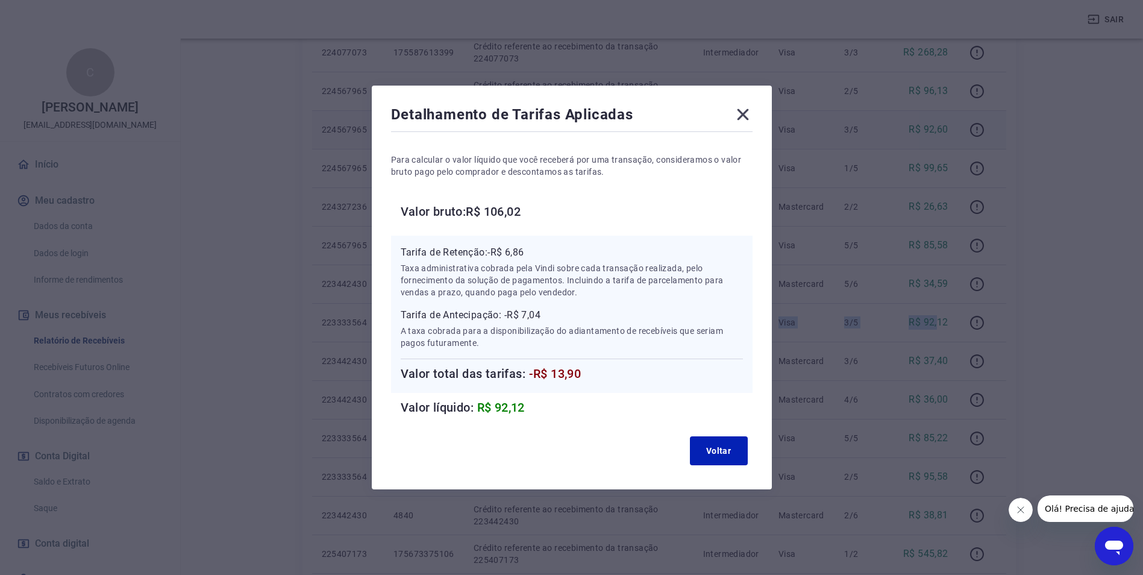
drag, startPoint x: 750, startPoint y: 111, endPoint x: 757, endPoint y: 113, distance: 6.7
click at [748, 111] on icon at bounding box center [742, 114] width 11 height 11
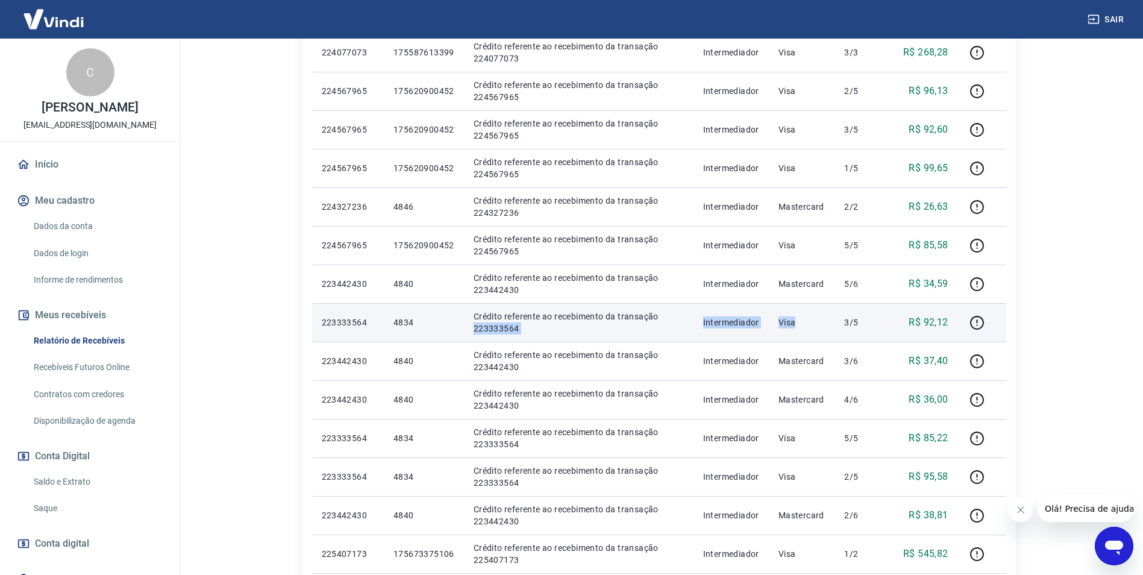
drag, startPoint x: 803, startPoint y: 325, endPoint x: 466, endPoint y: 338, distance: 336.4
click at [468, 338] on tr "223333564 4834 Crédito referente ao recebimento da transação 223333564 Intermed…" at bounding box center [659, 322] width 694 height 39
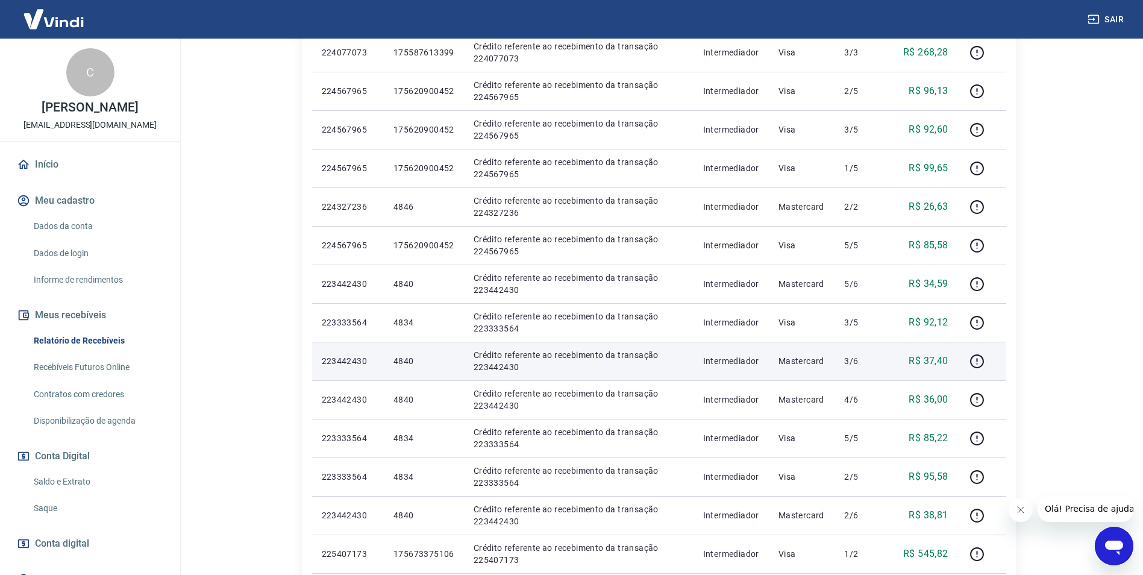
drag, startPoint x: 466, startPoint y: 338, endPoint x: 405, endPoint y: 362, distance: 66.0
click at [405, 362] on p "4840" at bounding box center [423, 361] width 61 height 12
copy p "4840"
click at [977, 365] on icon "button" at bounding box center [976, 361] width 15 height 15
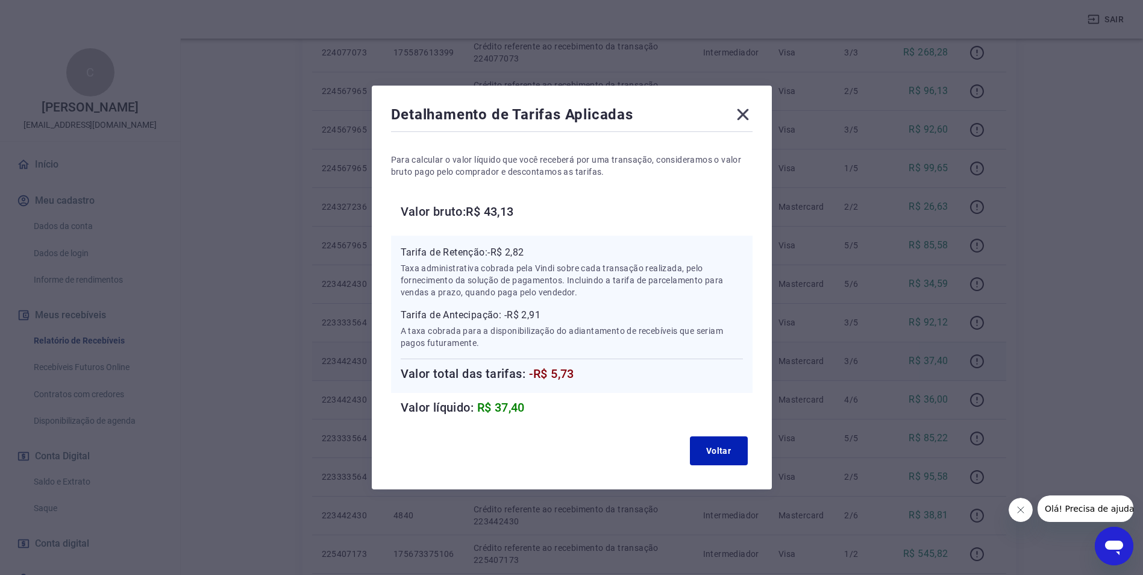
click at [746, 114] on icon at bounding box center [742, 114] width 11 height 11
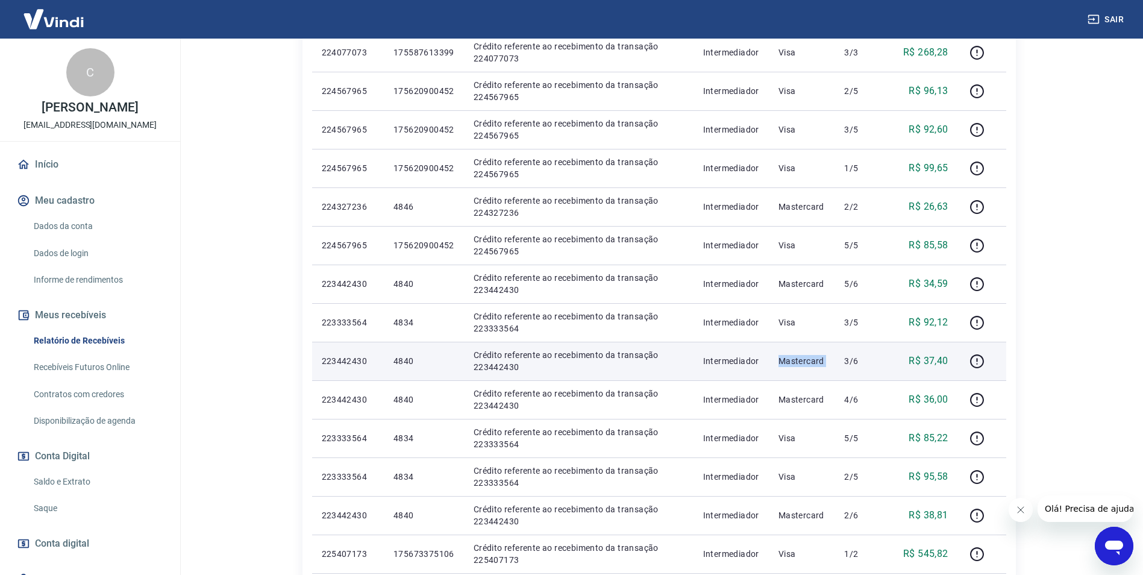
drag, startPoint x: 847, startPoint y: 361, endPoint x: 771, endPoint y: 368, distance: 76.2
click at [771, 368] on tr "223442430 4840 Crédito referente ao recebimento da transação 223442430 Intermed…" at bounding box center [659, 361] width 694 height 39
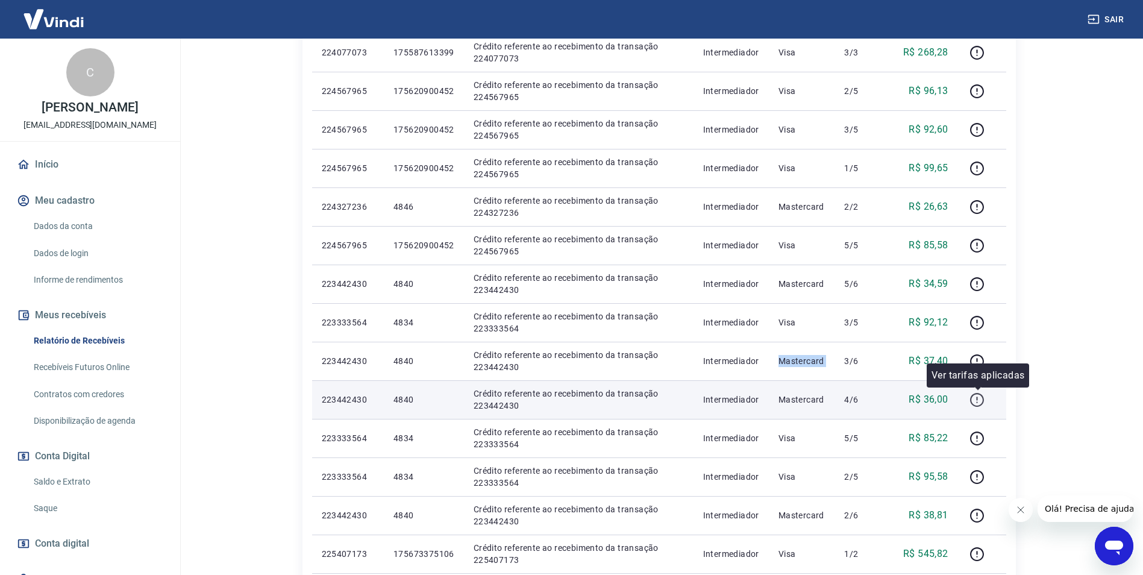
click at [972, 401] on icon "button" at bounding box center [977, 400] width 14 height 14
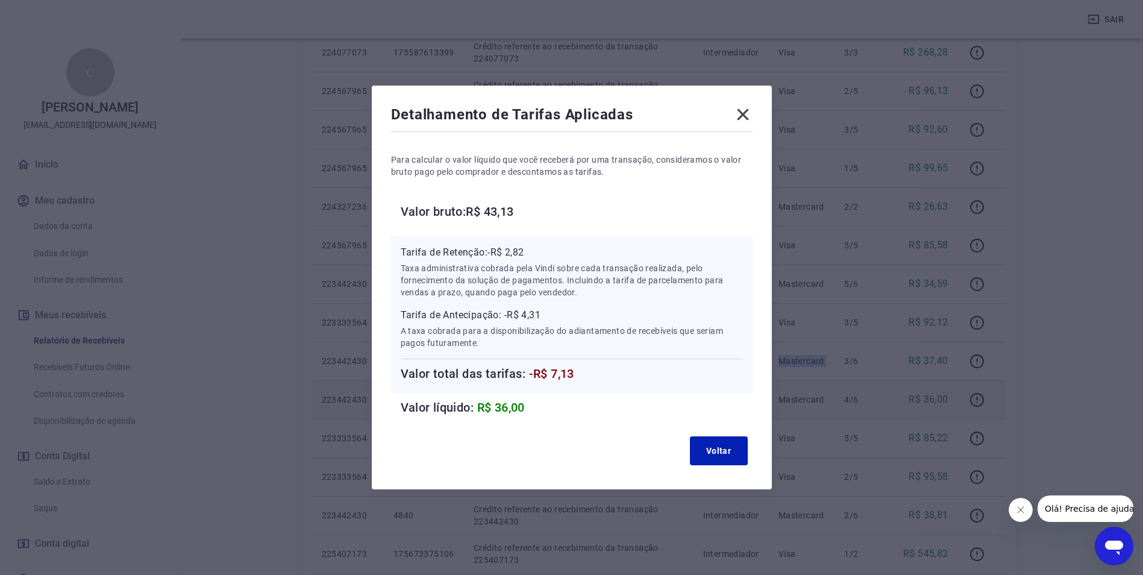
click at [747, 119] on icon at bounding box center [742, 114] width 19 height 19
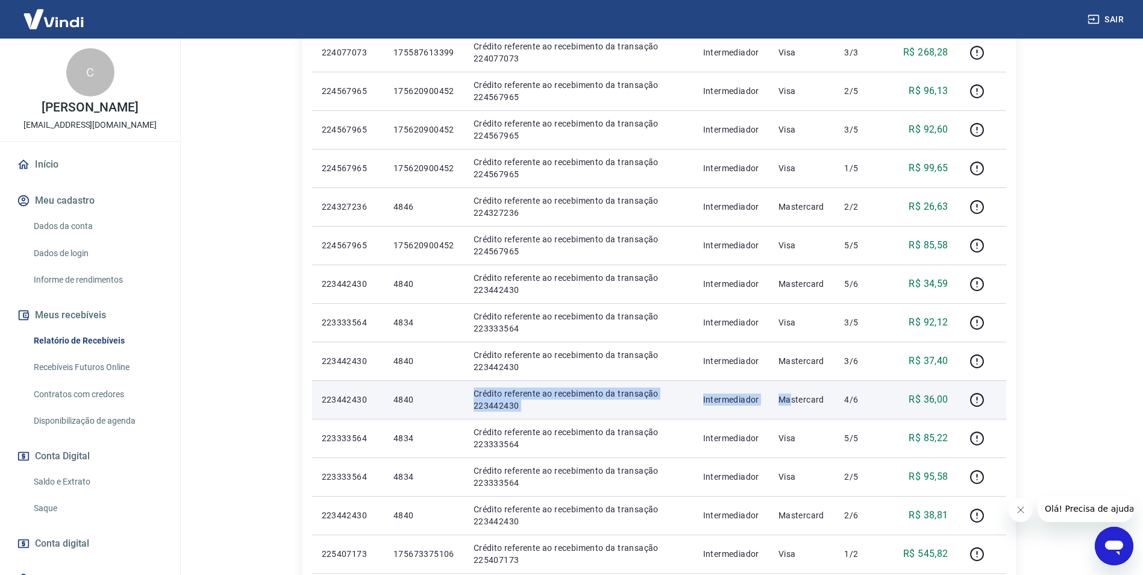
drag, startPoint x: 765, startPoint y: 398, endPoint x: 454, endPoint y: 399, distance: 310.9
click at [454, 399] on tr "223442430 4840 Crédito referente ao recebimento da transação 223442430 Intermed…" at bounding box center [659, 399] width 694 height 39
click at [978, 403] on icon "button" at bounding box center [976, 399] width 15 height 15
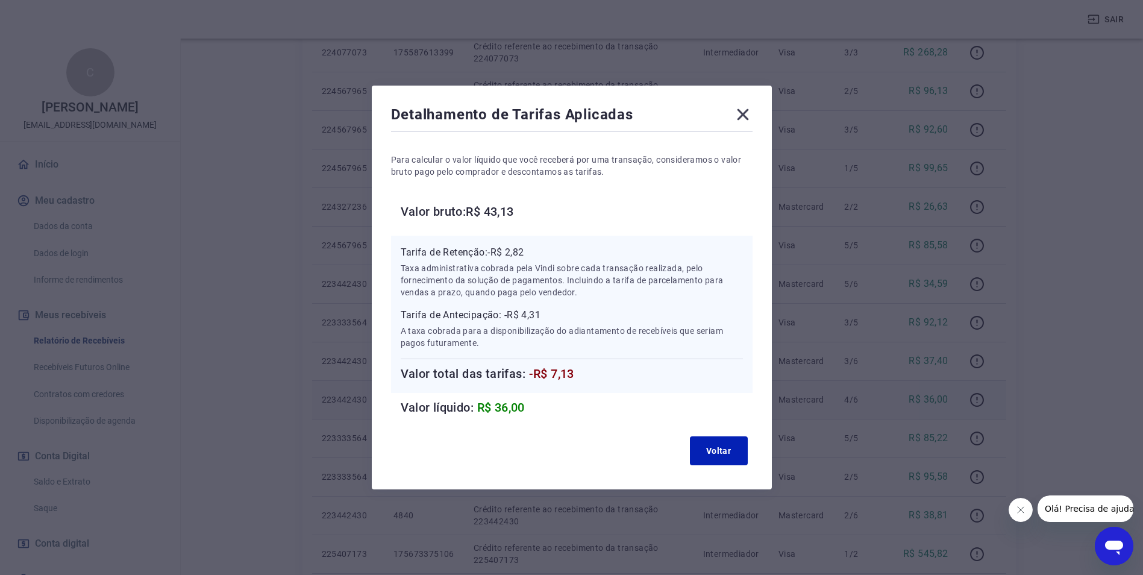
click at [742, 117] on icon at bounding box center [742, 114] width 19 height 19
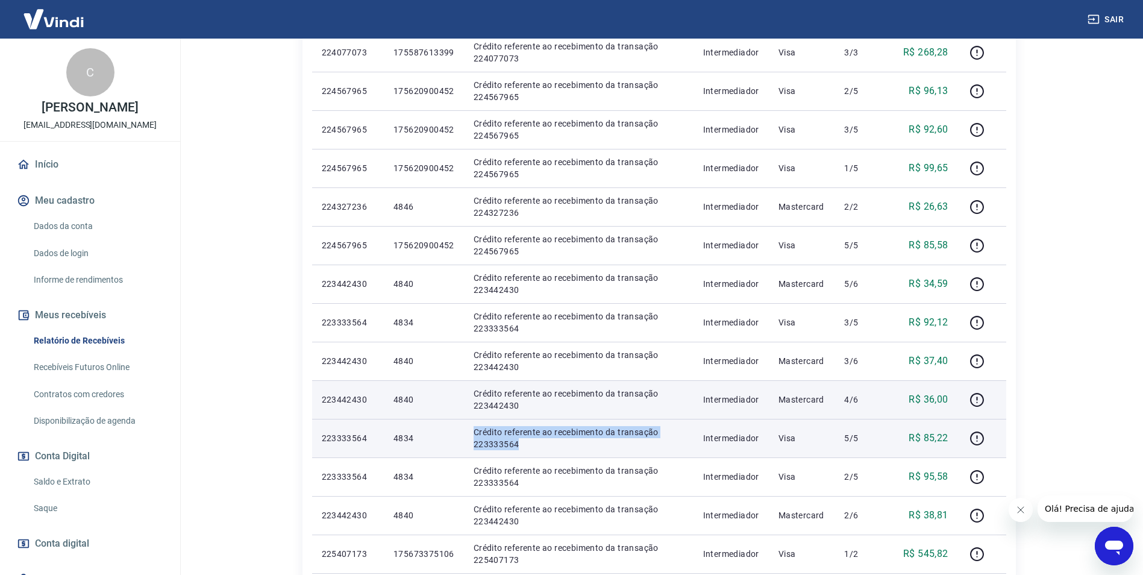
drag, startPoint x: 624, startPoint y: 446, endPoint x: 451, endPoint y: 440, distance: 173.0
click at [452, 440] on tr "223333564 4834 Crédito referente ao recebimento da transação 223333564 Intermed…" at bounding box center [659, 438] width 694 height 39
drag, startPoint x: 451, startPoint y: 440, endPoint x: 410, endPoint y: 438, distance: 40.4
click at [410, 438] on p "4834" at bounding box center [423, 438] width 61 height 12
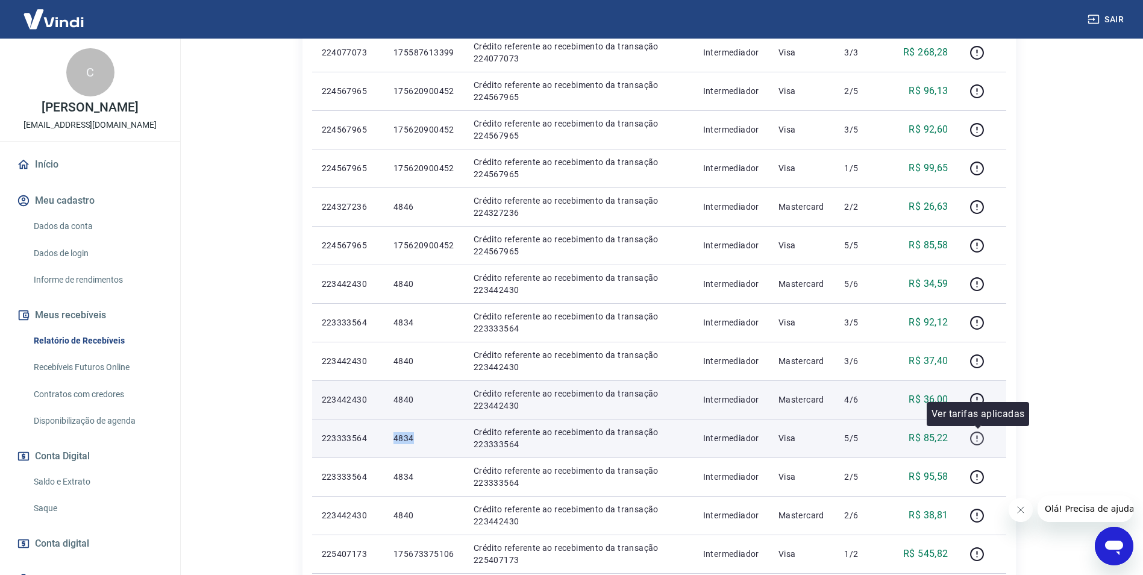
click at [975, 437] on icon "button" at bounding box center [976, 438] width 15 height 15
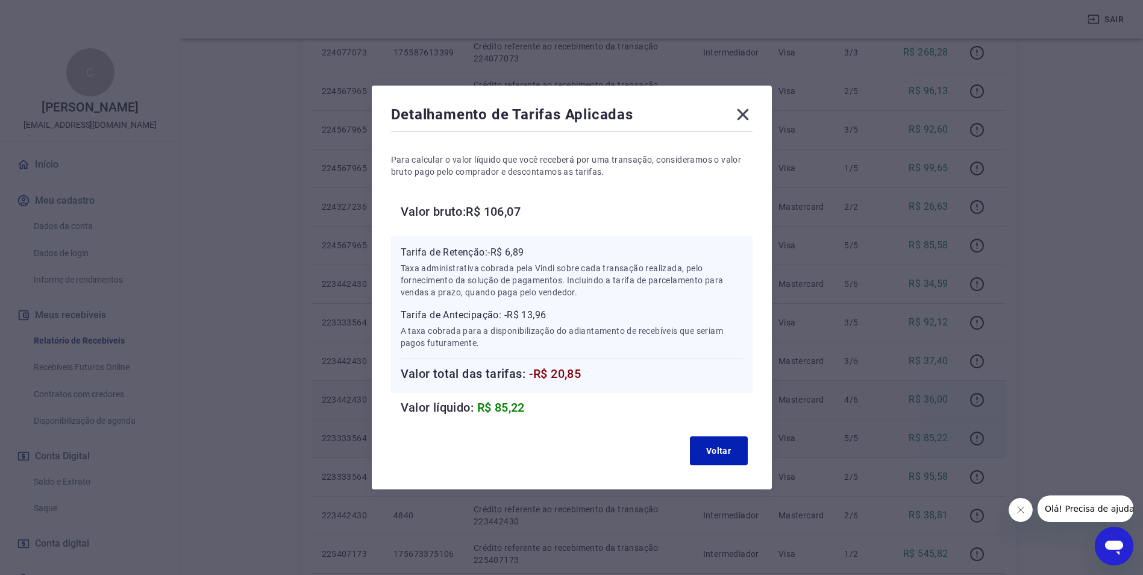
click at [742, 109] on icon at bounding box center [742, 114] width 19 height 19
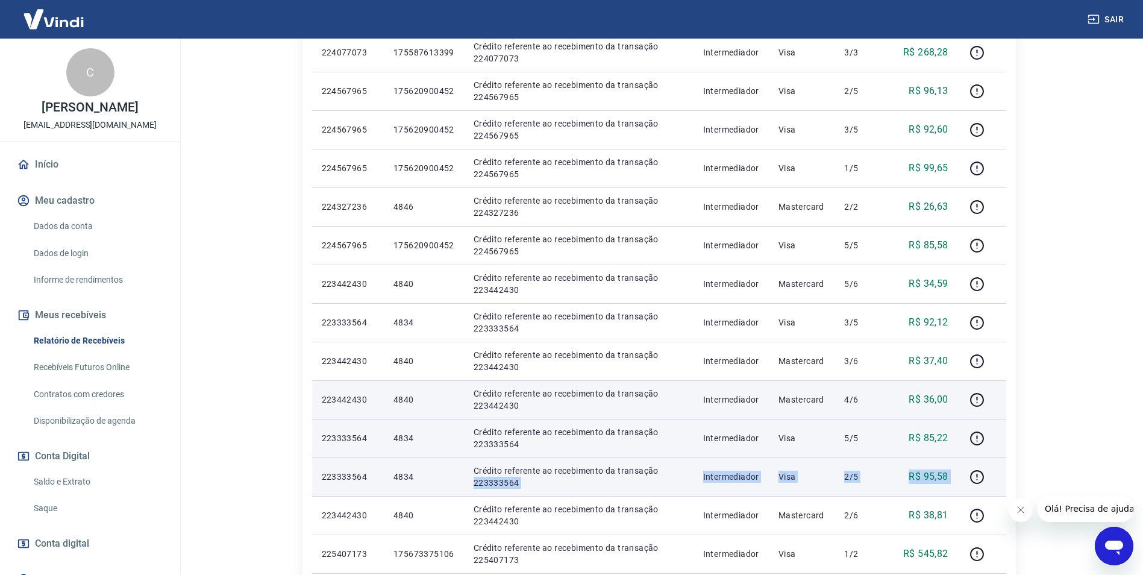
drag, startPoint x: 468, startPoint y: 480, endPoint x: 961, endPoint y: 494, distance: 493.7
click at [961, 494] on tr "223333564 4834 Crédito referente ao recebimento da transação 223333564 Intermed…" at bounding box center [659, 476] width 694 height 39
drag, startPoint x: 961, startPoint y: 494, endPoint x: 959, endPoint y: 486, distance: 8.6
click at [959, 486] on td at bounding box center [982, 476] width 48 height 39
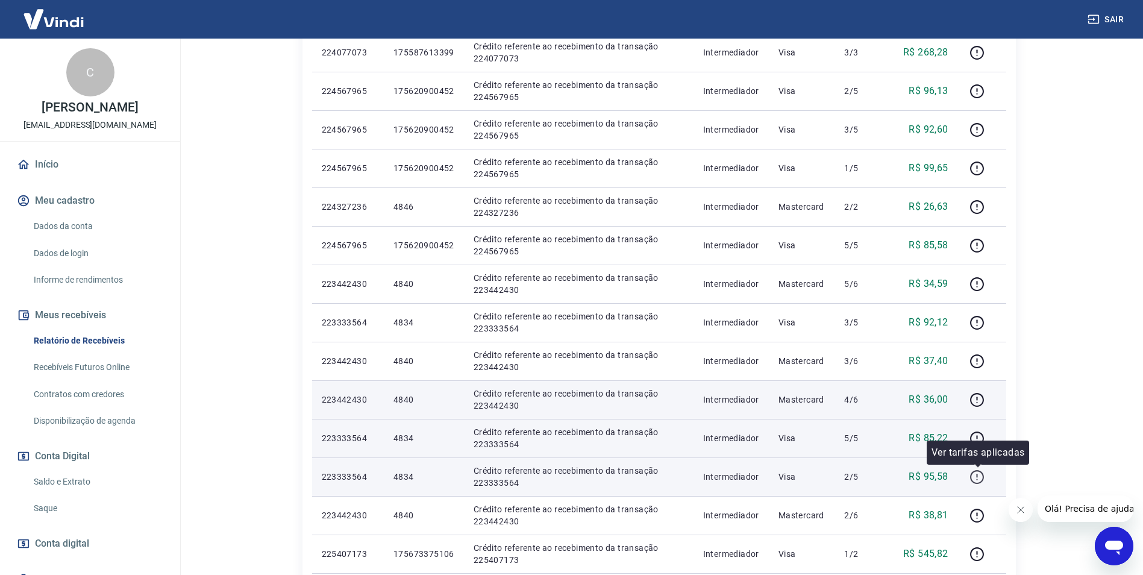
click at [973, 476] on icon "button" at bounding box center [976, 476] width 15 height 15
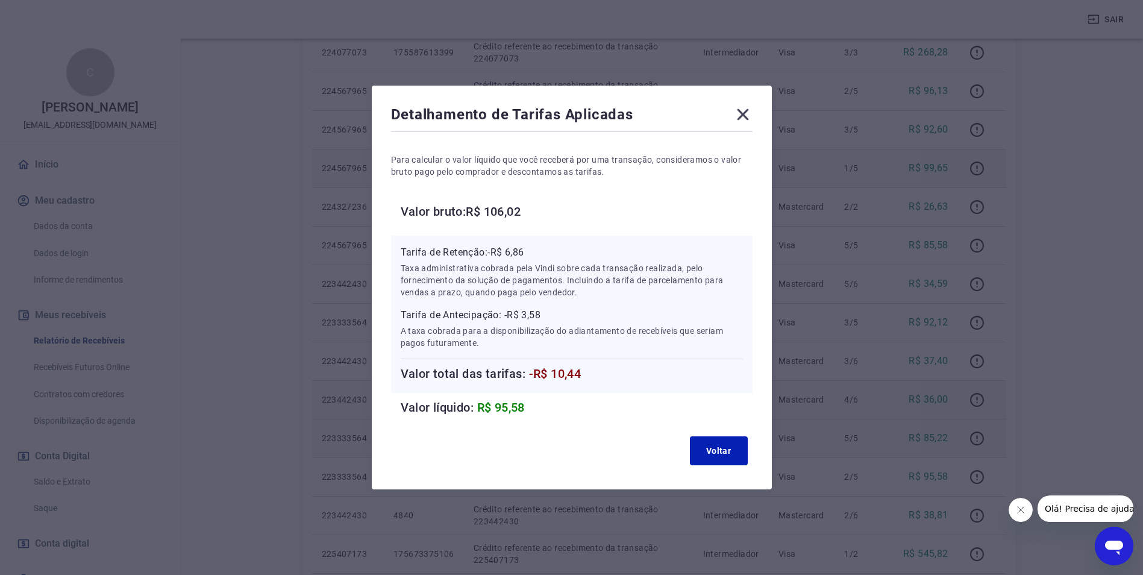
drag, startPoint x: 744, startPoint y: 110, endPoint x: 802, endPoint y: 184, distance: 94.0
click at [744, 110] on icon at bounding box center [742, 114] width 11 height 11
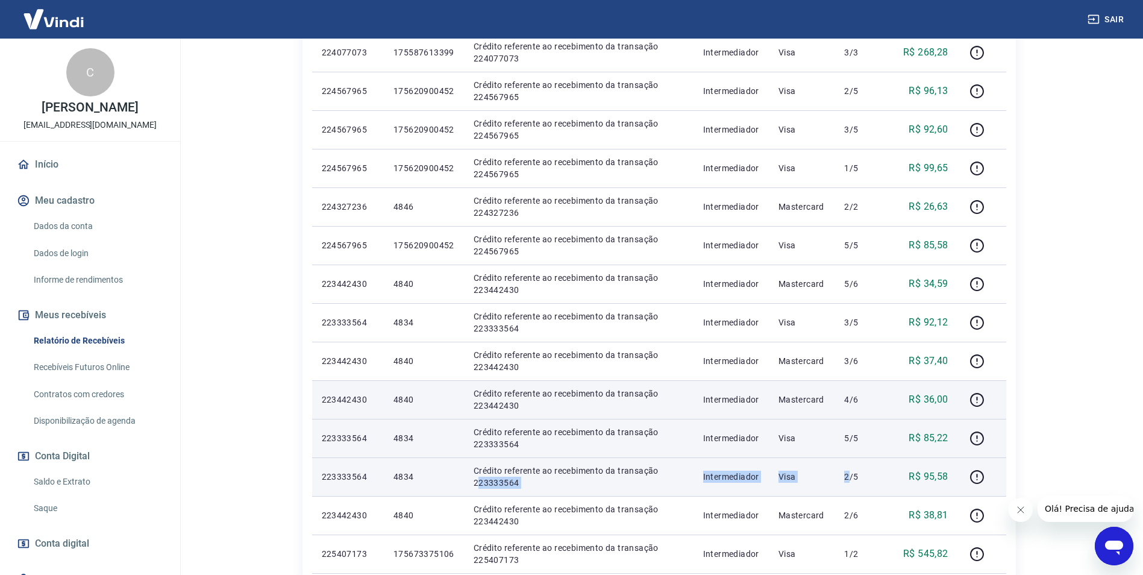
drag, startPoint x: 851, startPoint y: 483, endPoint x: 476, endPoint y: 482, distance: 374.8
click at [476, 482] on tr "223333564 4834 Crédito referente ao recebimento da transação 223333564 Intermed…" at bounding box center [659, 476] width 694 height 39
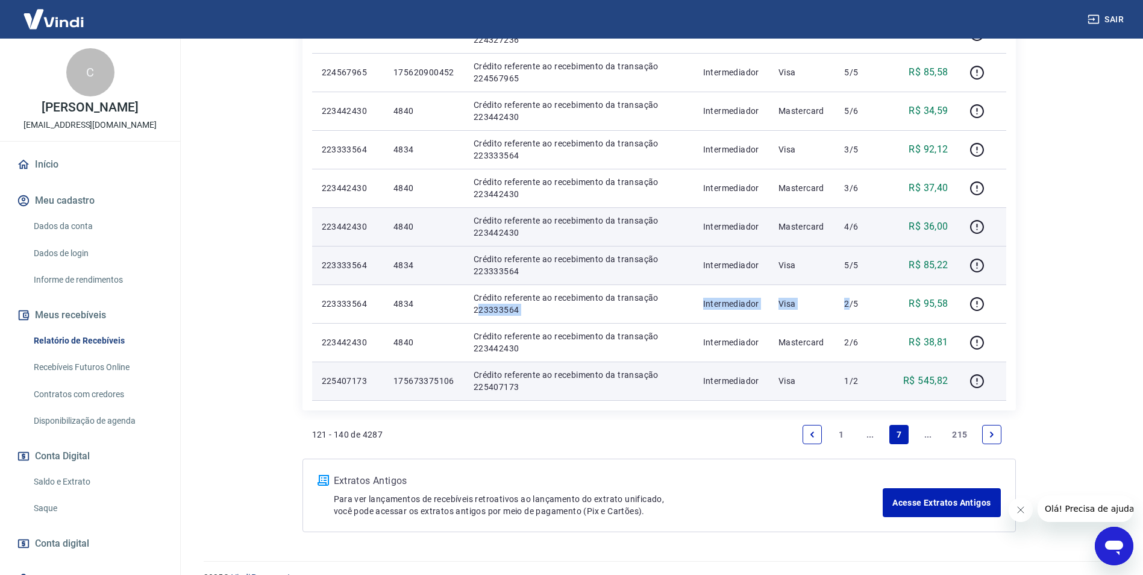
scroll to position [723, 0]
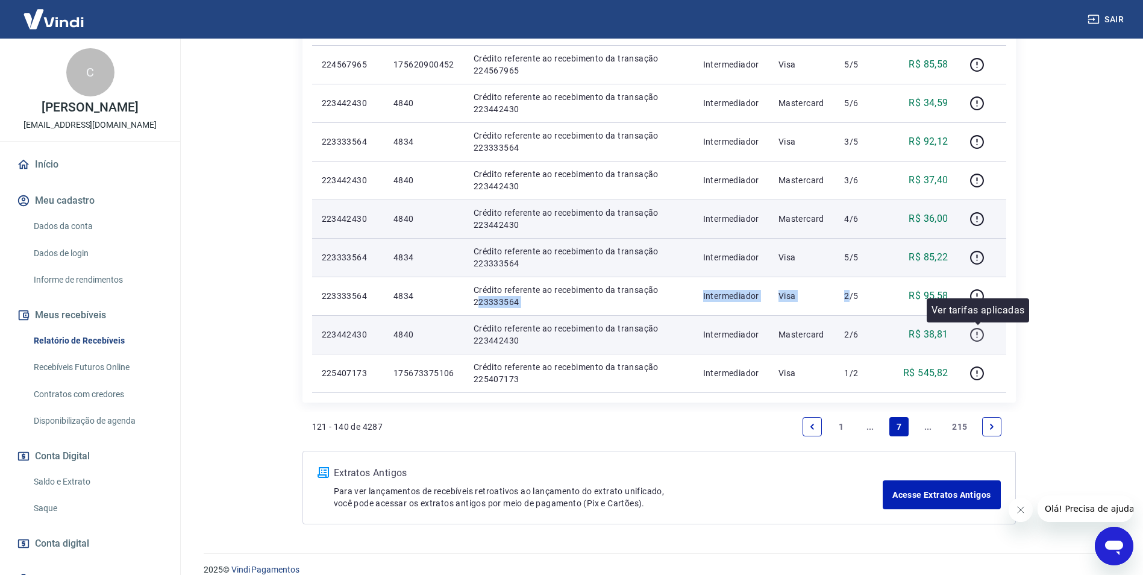
click at [978, 334] on icon "button" at bounding box center [977, 333] width 1 height 4
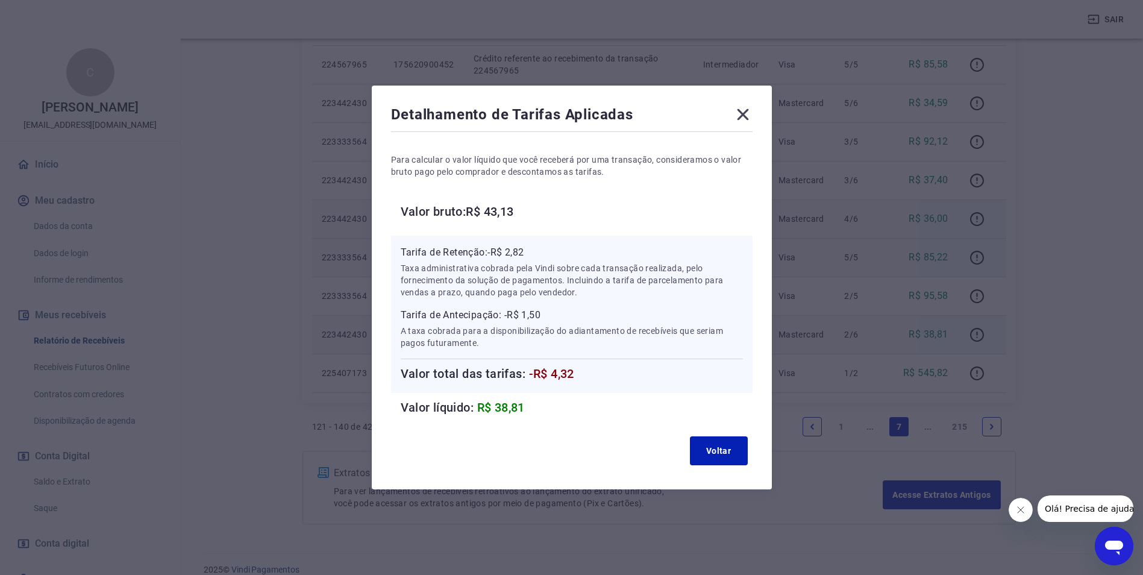
click at [744, 111] on icon at bounding box center [742, 114] width 11 height 11
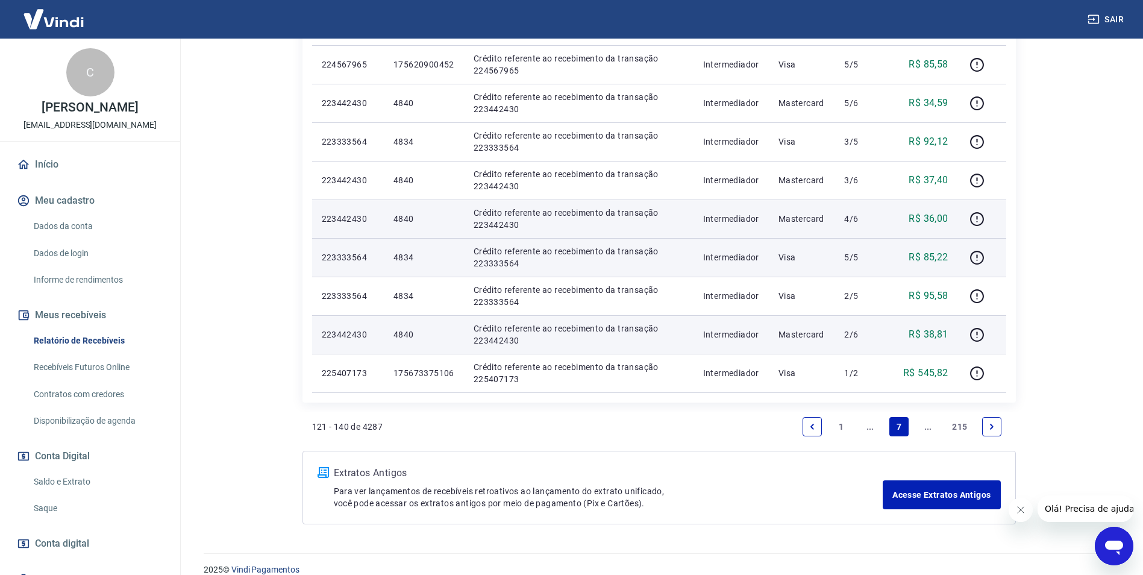
click at [992, 428] on icon "Next page" at bounding box center [992, 426] width 4 height 5
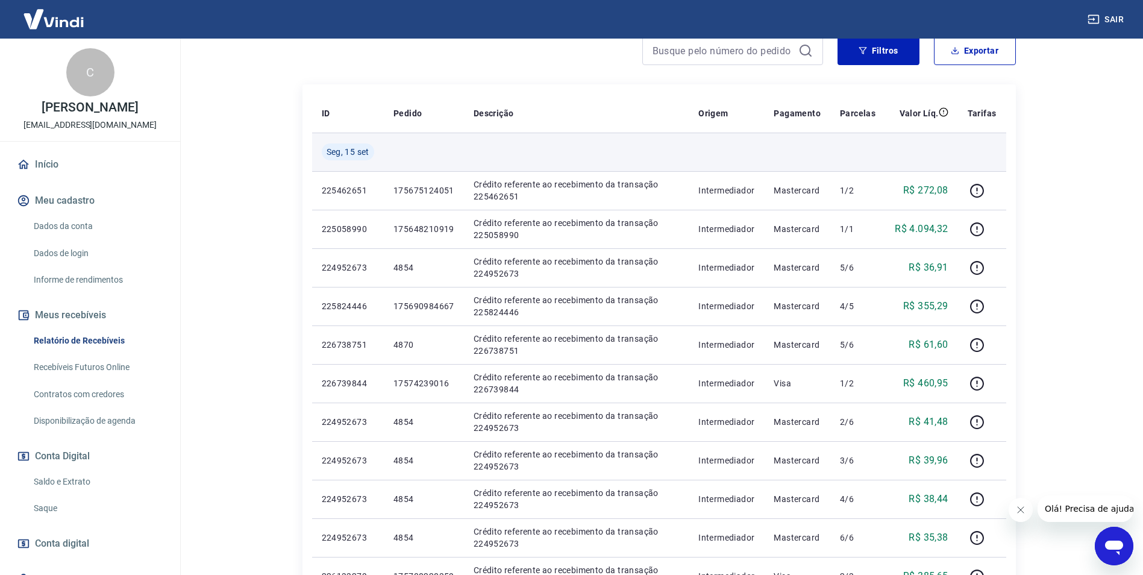
scroll to position [241, 0]
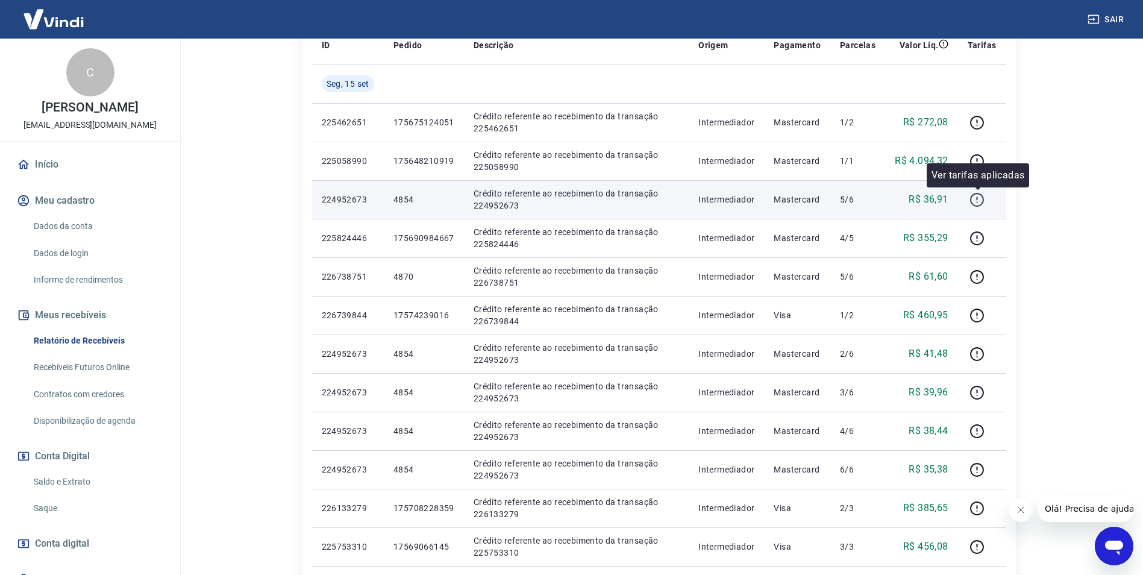
click at [975, 201] on icon "button" at bounding box center [976, 199] width 15 height 15
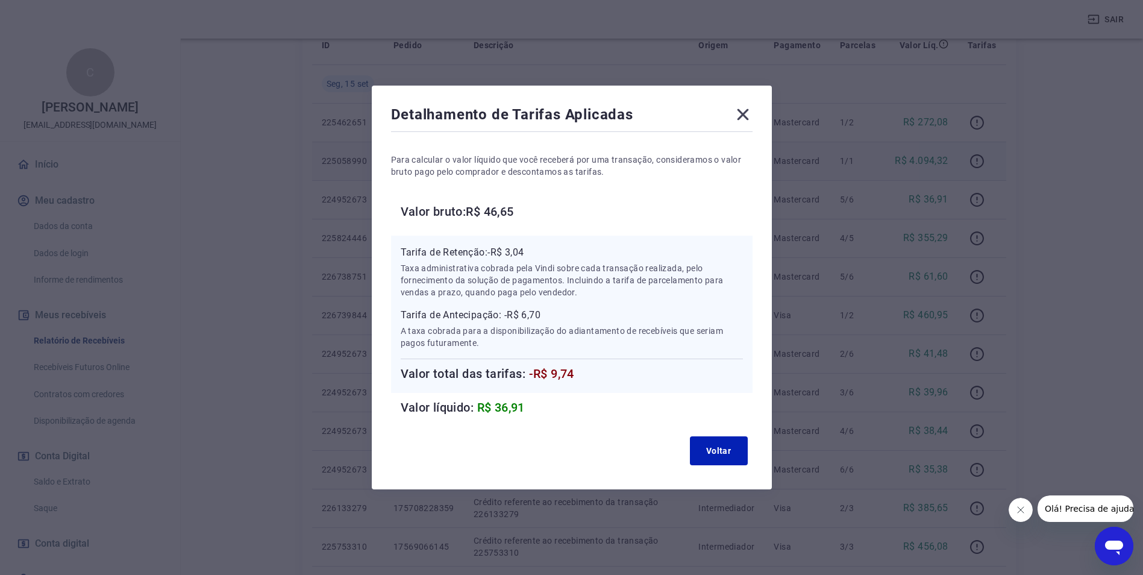
drag, startPoint x: 743, startPoint y: 111, endPoint x: 763, endPoint y: 155, distance: 48.5
click at [743, 111] on icon at bounding box center [742, 114] width 11 height 11
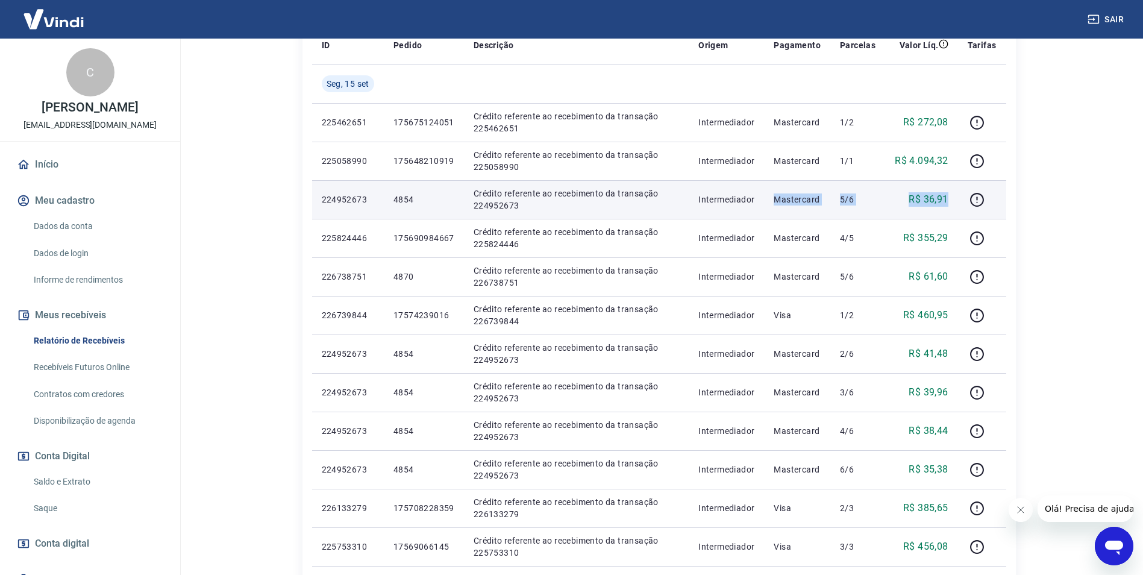
drag, startPoint x: 767, startPoint y: 197, endPoint x: 950, endPoint y: 199, distance: 183.2
click at [950, 199] on tr "224952673 4854 Crédito referente ao recebimento da transação 224952673 Intermed…" at bounding box center [659, 199] width 694 height 39
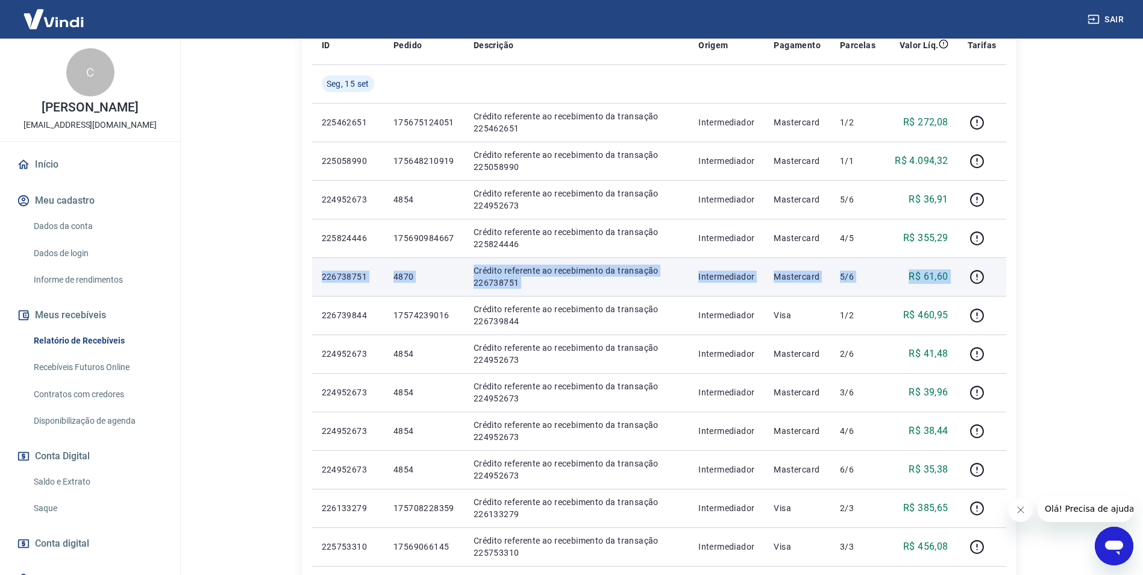
drag, startPoint x: 322, startPoint y: 277, endPoint x: 966, endPoint y: 275, distance: 644.1
click at [966, 275] on tr "226738751 4870 Crédito referente ao recebimento da transação 226738751 Intermed…" at bounding box center [659, 276] width 694 height 39
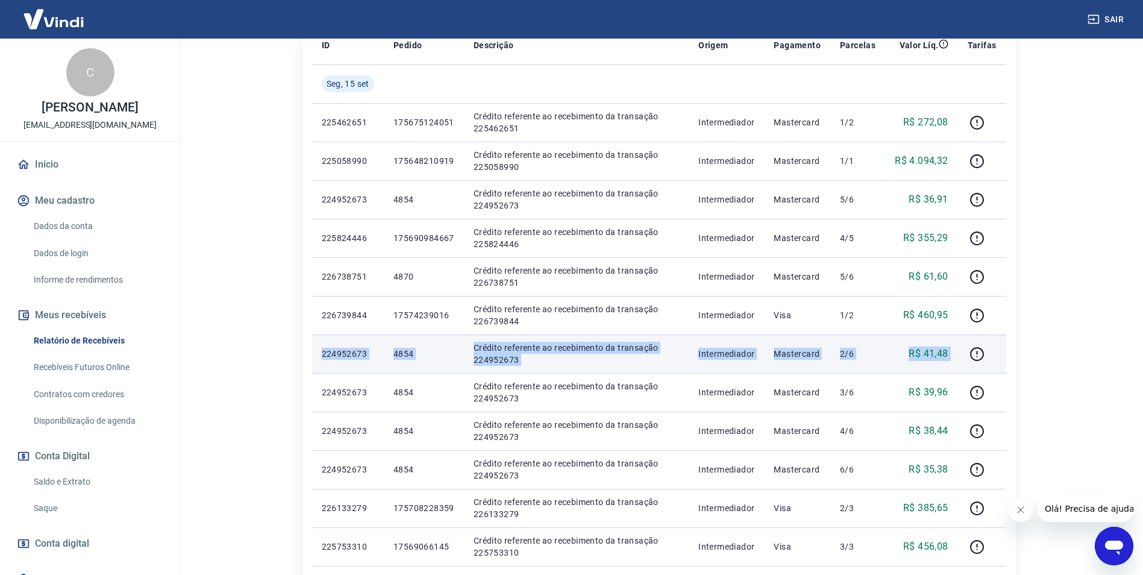
drag, startPoint x: 318, startPoint y: 357, endPoint x: 963, endPoint y: 355, distance: 645.9
click at [963, 355] on tr "224952673 4854 Crédito referente ao recebimento da transação 224952673 Intermed…" at bounding box center [659, 353] width 694 height 39
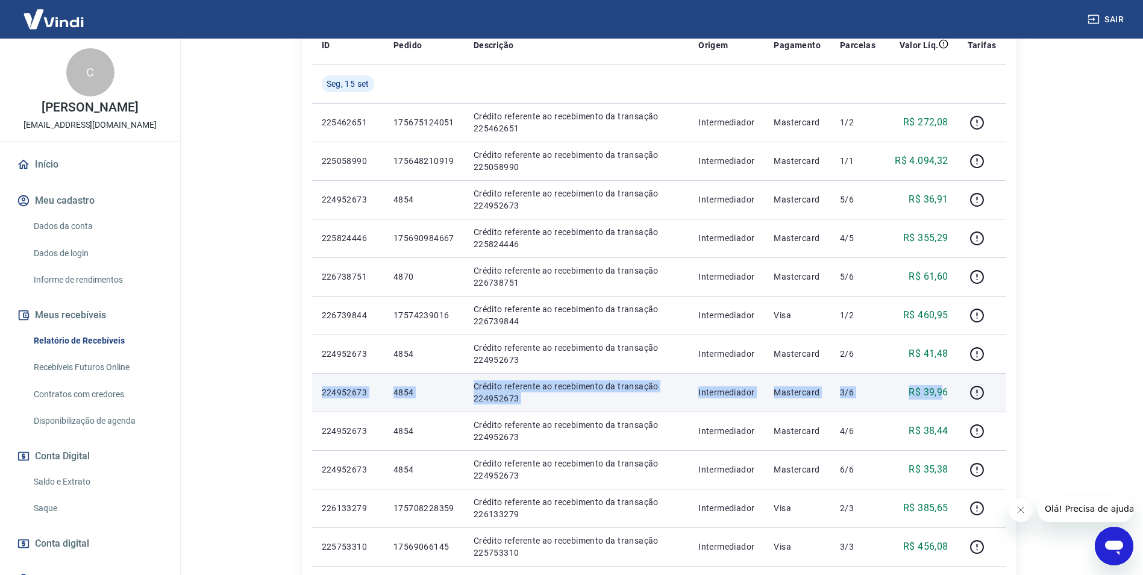
drag, startPoint x: 945, startPoint y: 392, endPoint x: 323, endPoint y: 388, distance: 622.4
click at [323, 388] on tr "224952673 4854 Crédito referente ao recebimento da transação 224952673 Intermed…" at bounding box center [659, 392] width 694 height 39
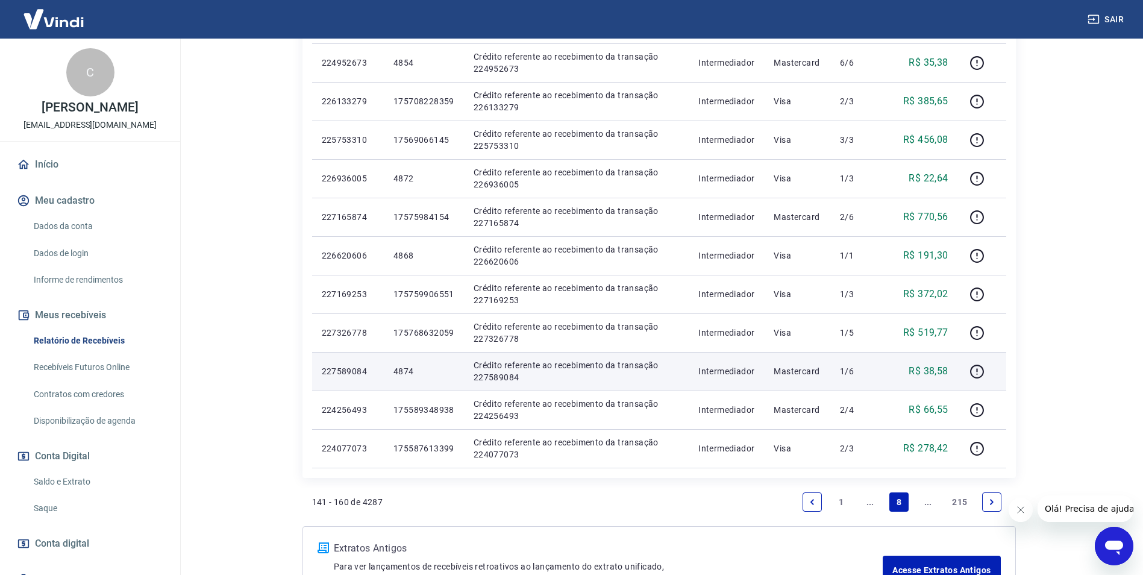
scroll to position [663, 0]
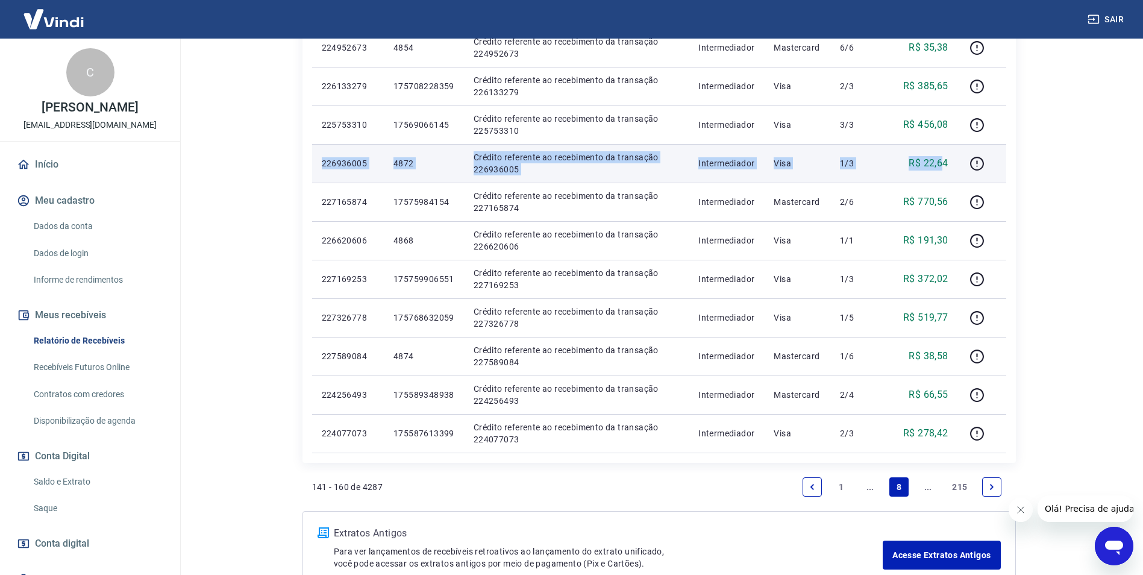
drag, startPoint x: 324, startPoint y: 165, endPoint x: 945, endPoint y: 169, distance: 621.8
click at [945, 169] on tr "226936005 4872 Crédito referente ao recebimento da transação 226936005 Intermed…" at bounding box center [659, 163] width 694 height 39
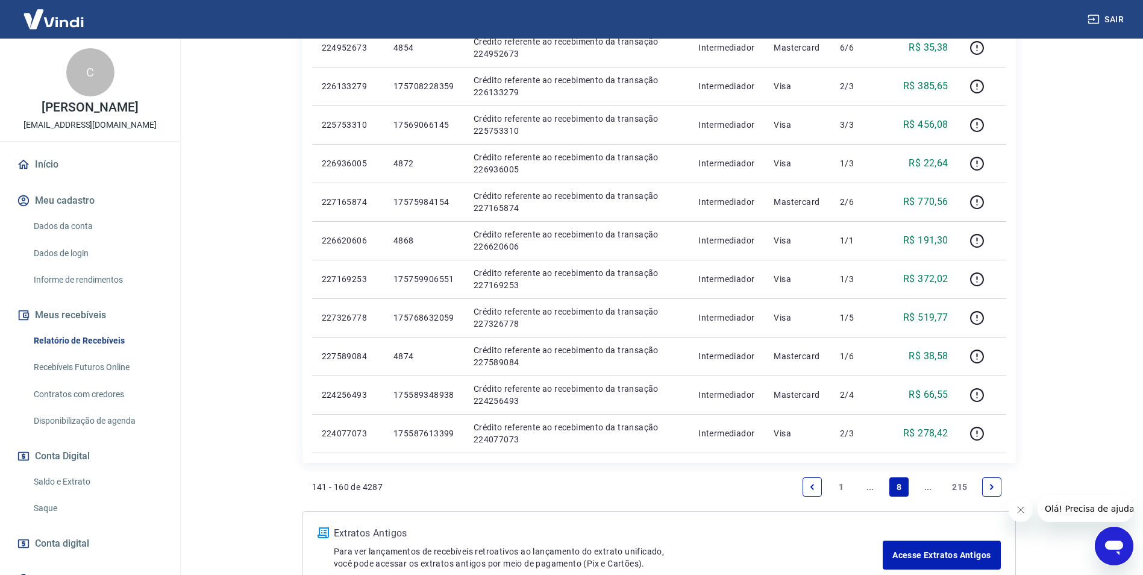
drag, startPoint x: 997, startPoint y: 491, endPoint x: 815, endPoint y: 472, distance: 182.3
click at [997, 491] on link "Next page" at bounding box center [991, 486] width 19 height 19
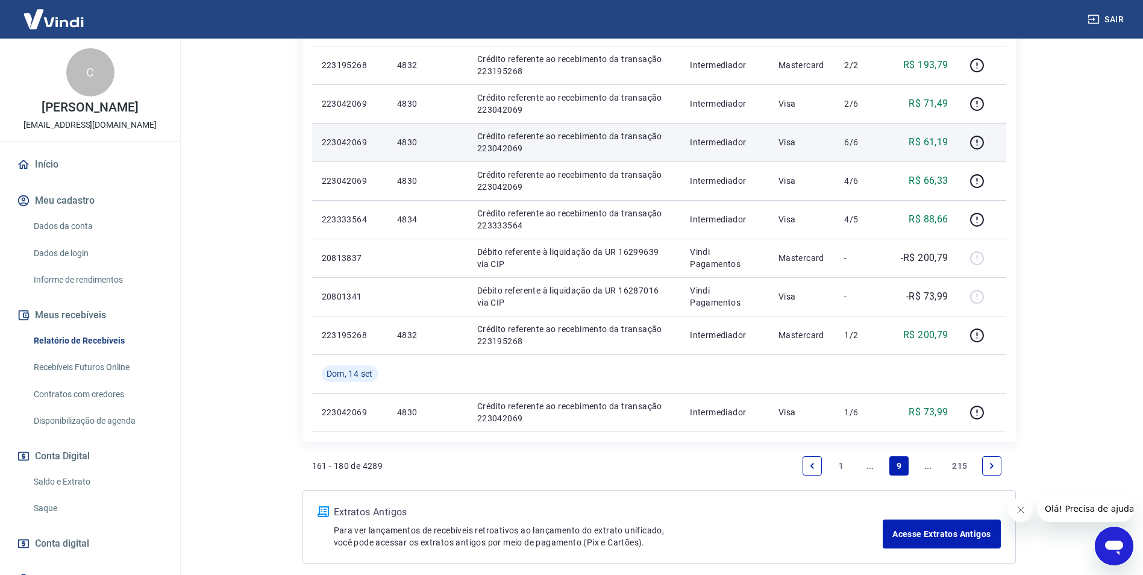
scroll to position [723, 0]
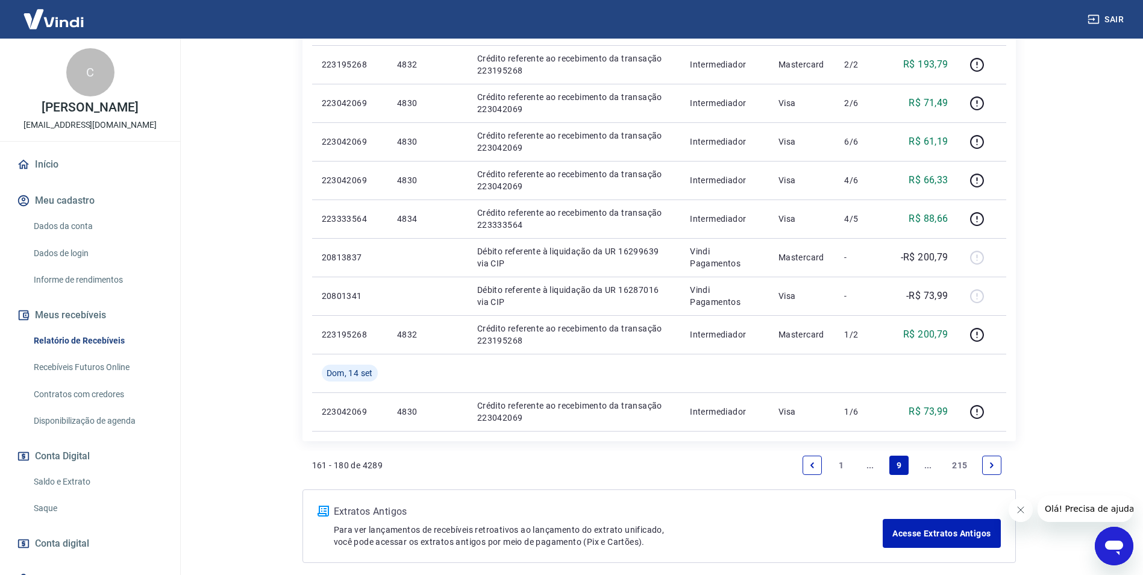
click at [990, 462] on icon "Next page" at bounding box center [991, 465] width 8 height 8
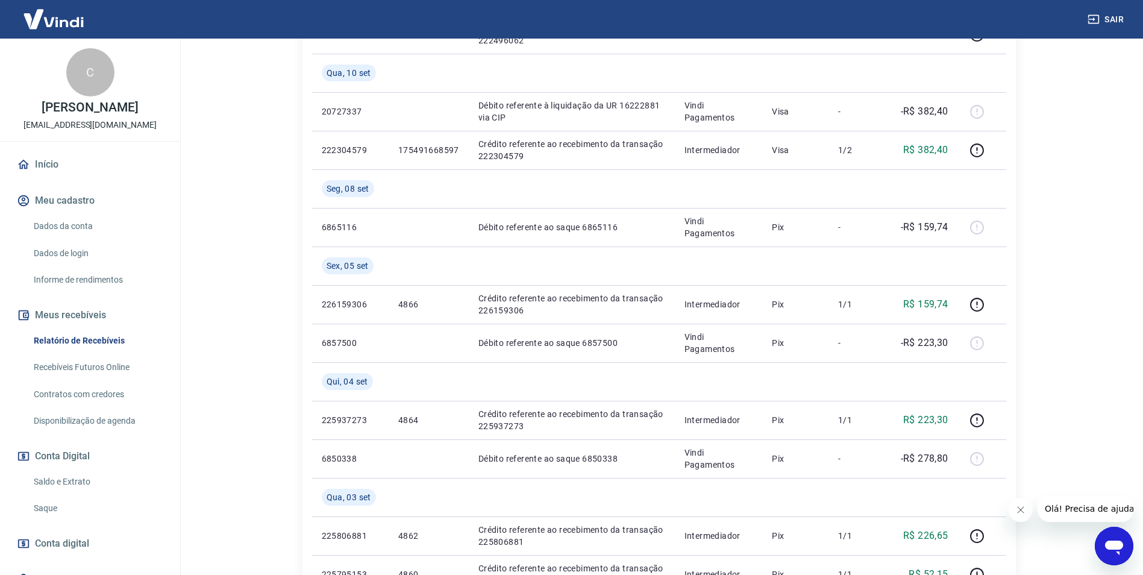
scroll to position [482, 0]
click at [44, 164] on link "Início" at bounding box center [89, 164] width 151 height 27
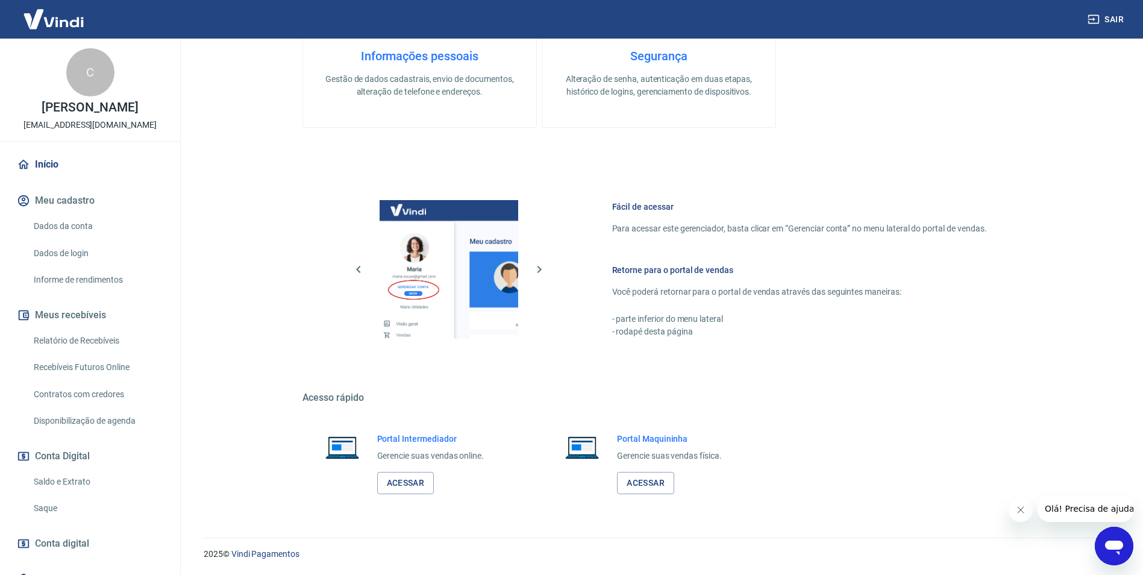
scroll to position [365, 0]
